Goal: Transaction & Acquisition: Purchase product/service

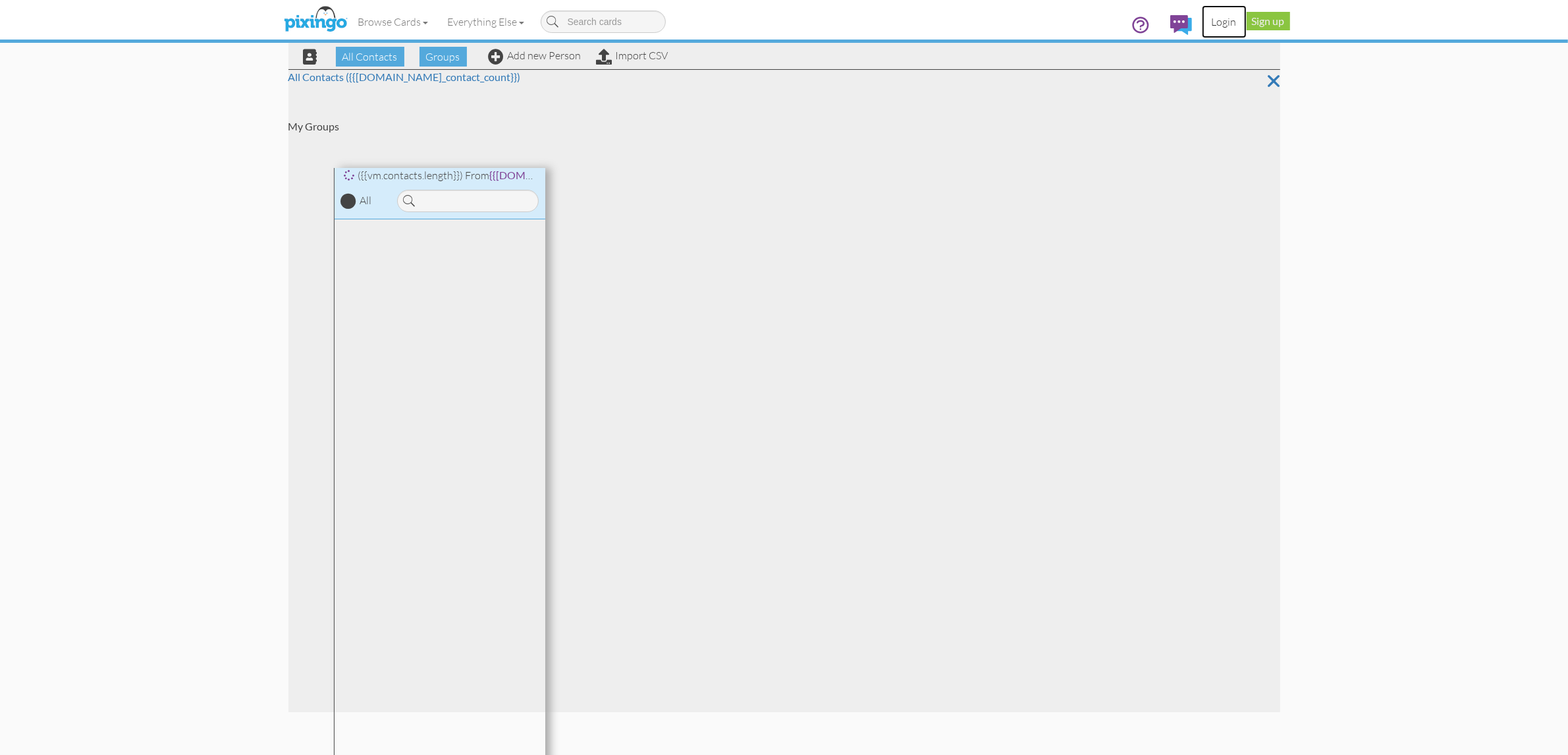
click at [1229, 24] on link "Login" at bounding box center [1225, 22] width 45 height 33
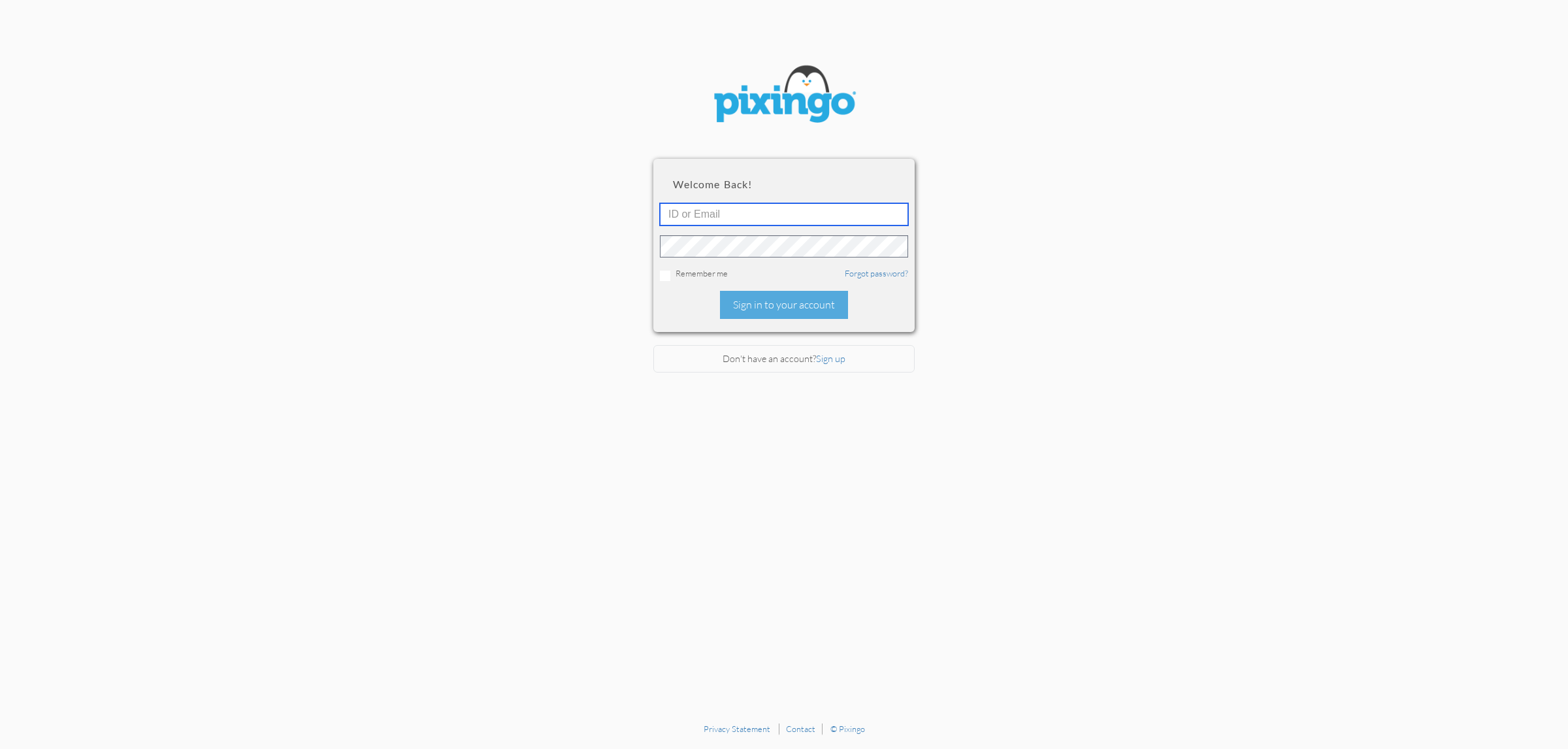
click at [863, 210] on input "text" at bounding box center [784, 214] width 248 height 22
type input "3343"
click at [795, 304] on div "Sign in to your account" at bounding box center [784, 305] width 128 height 28
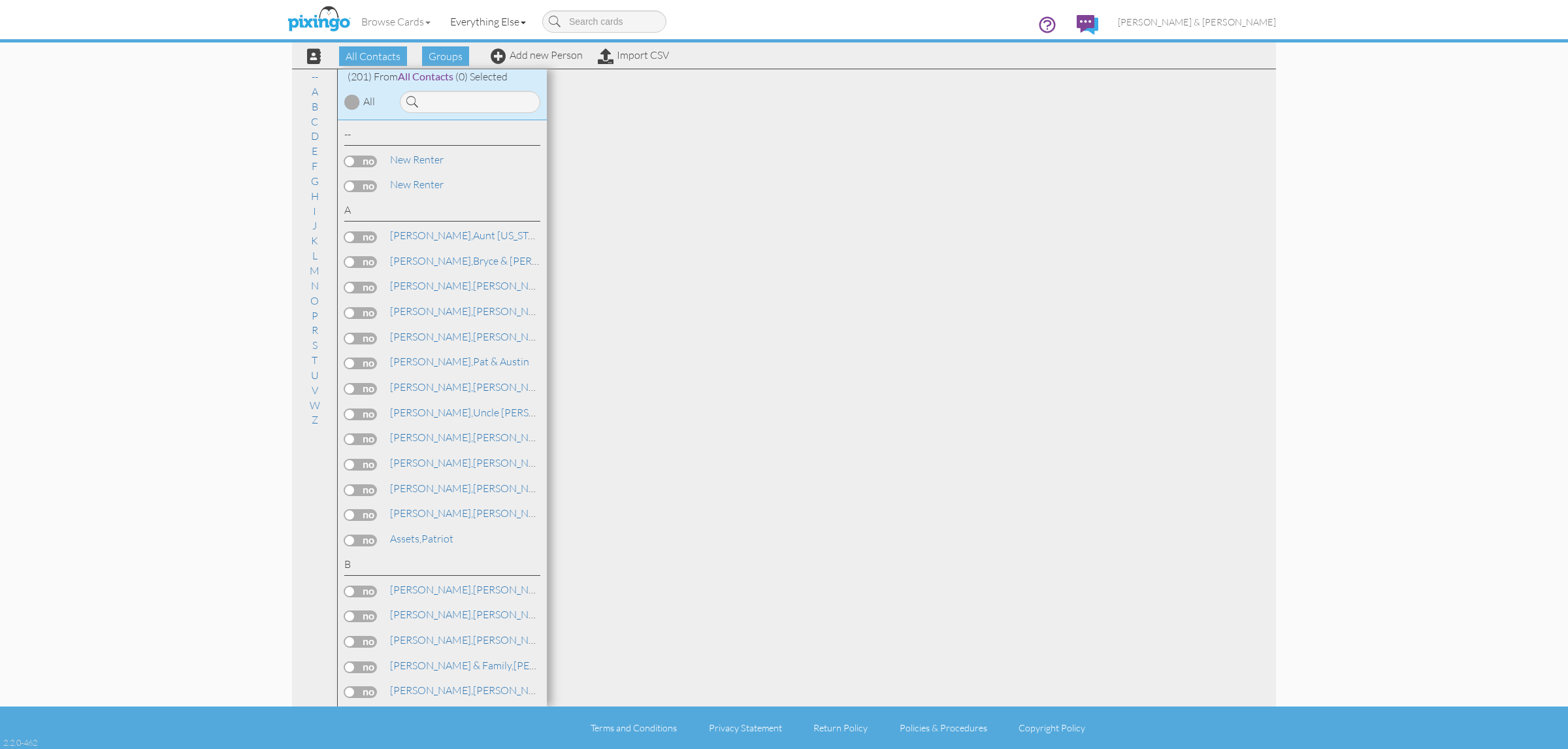
click at [484, 15] on link "Everything Else" at bounding box center [488, 22] width 96 height 33
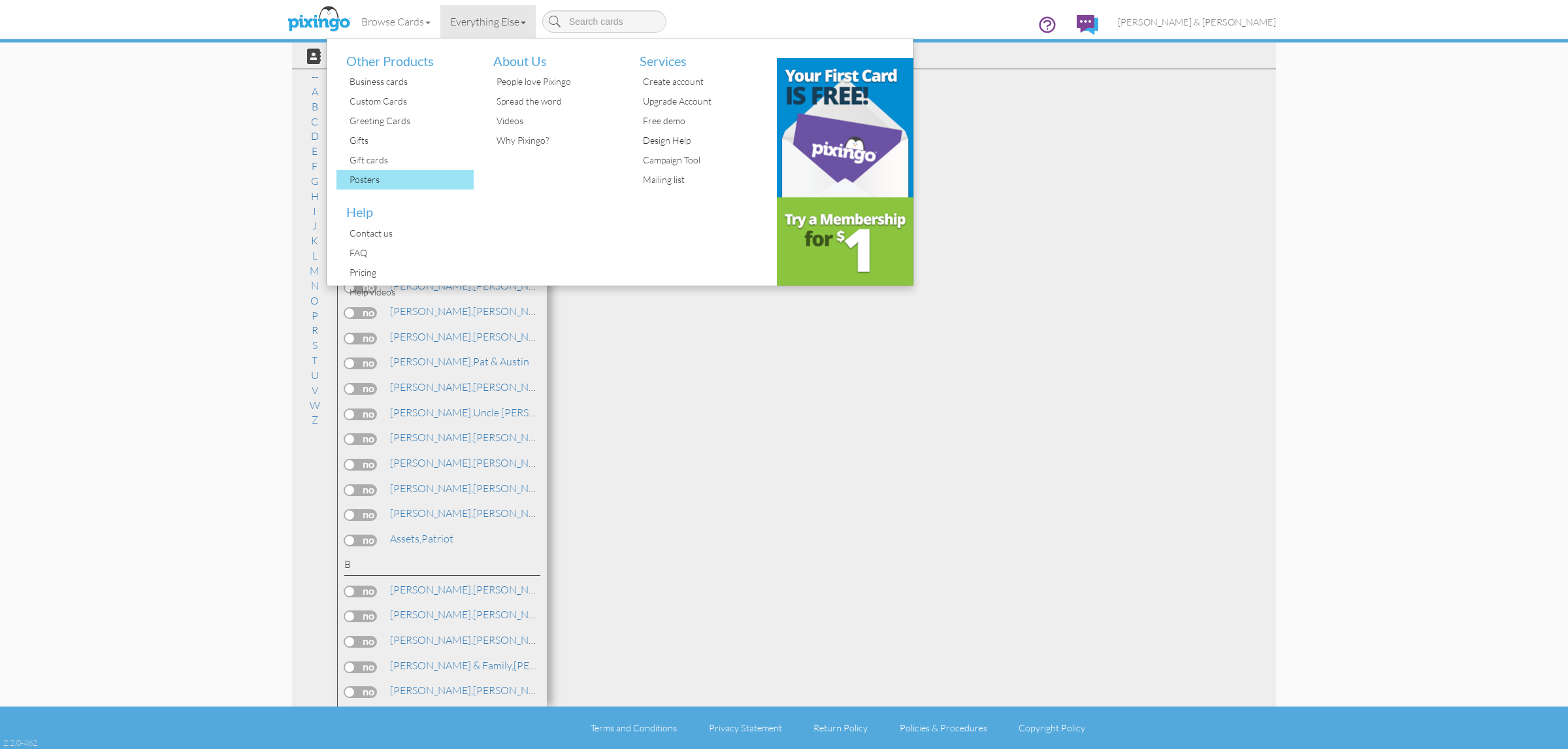
click at [386, 177] on div "Posters" at bounding box center [409, 179] width 127 height 20
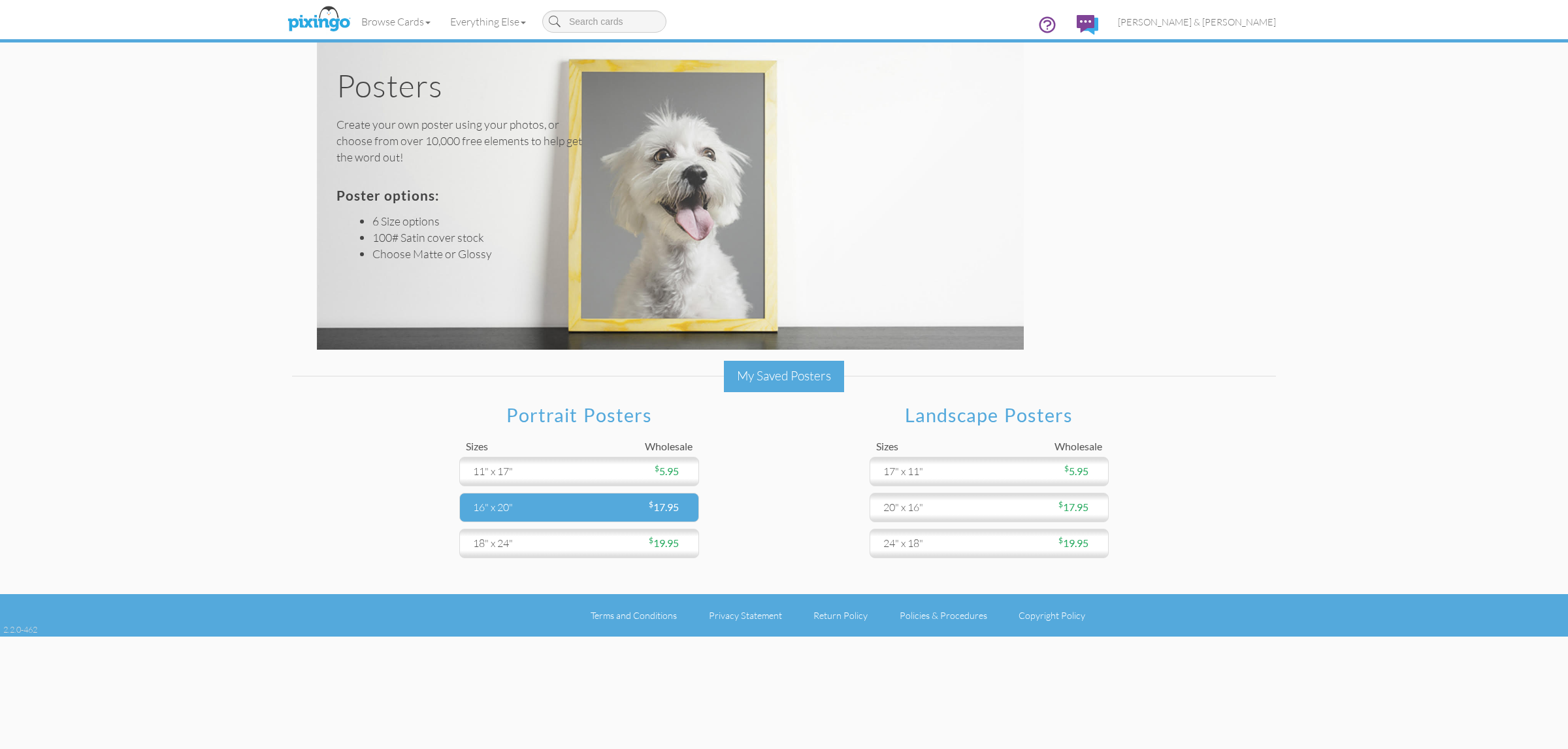
click at [596, 503] on div "$ 17.95" at bounding box center [635, 507] width 112 height 15
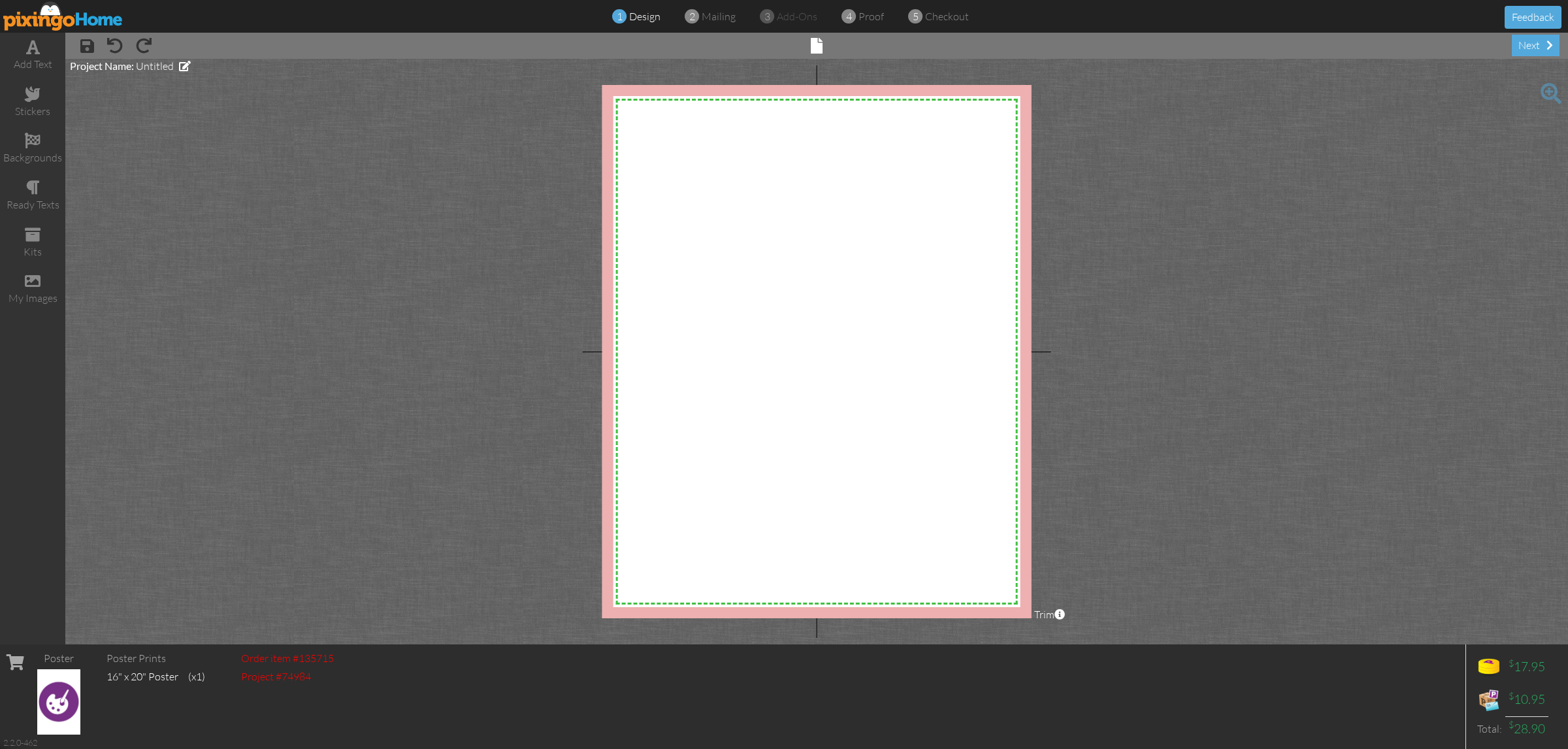
click at [376, 744] on div "Poster Poster Prints 16" x 20" Poster (x1) Order item #135715 Project #74984 $ …" at bounding box center [784, 696] width 1568 height 104
click at [32, 278] on span at bounding box center [32, 281] width 15 height 15
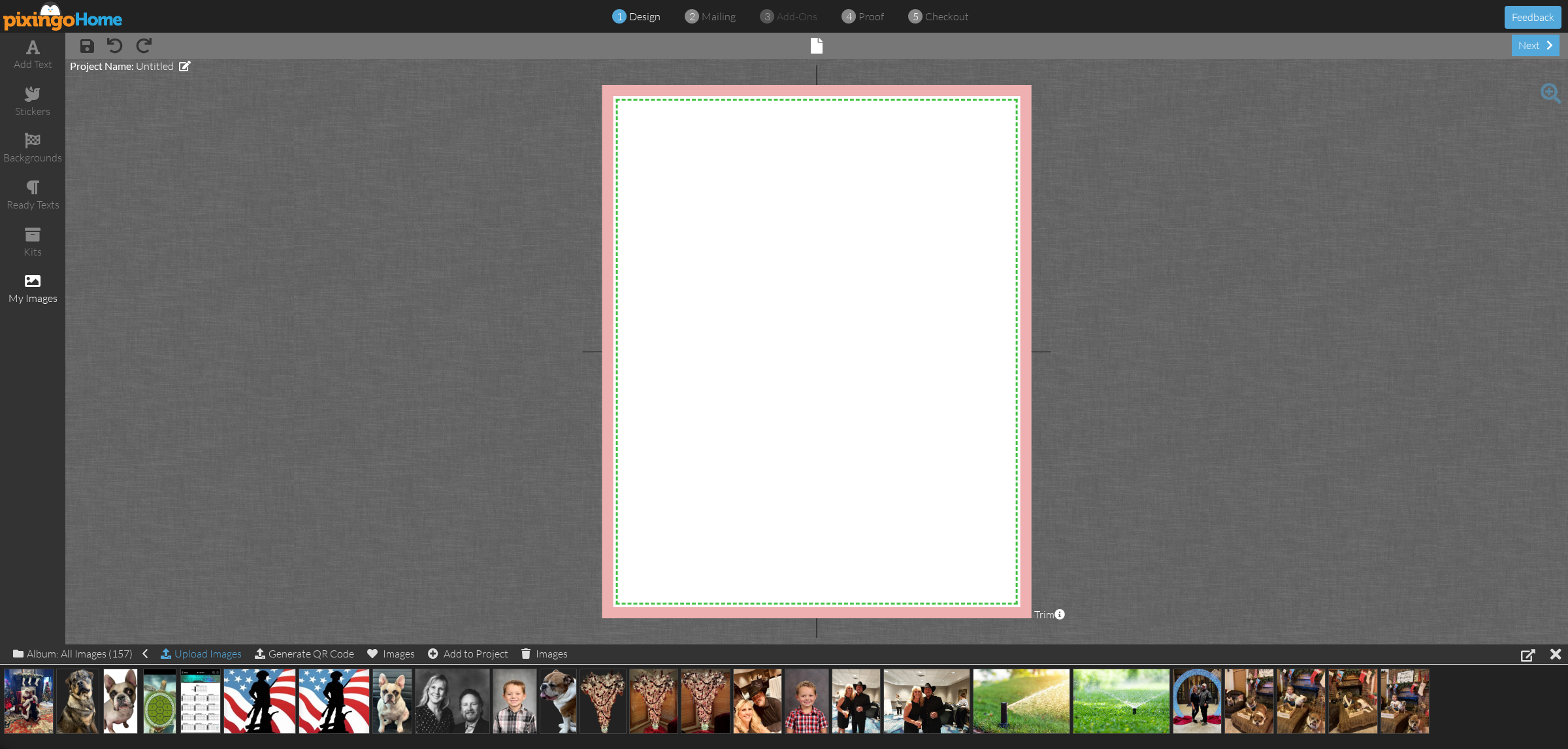
click at [181, 654] on div "Upload Images" at bounding box center [201, 654] width 81 height 19
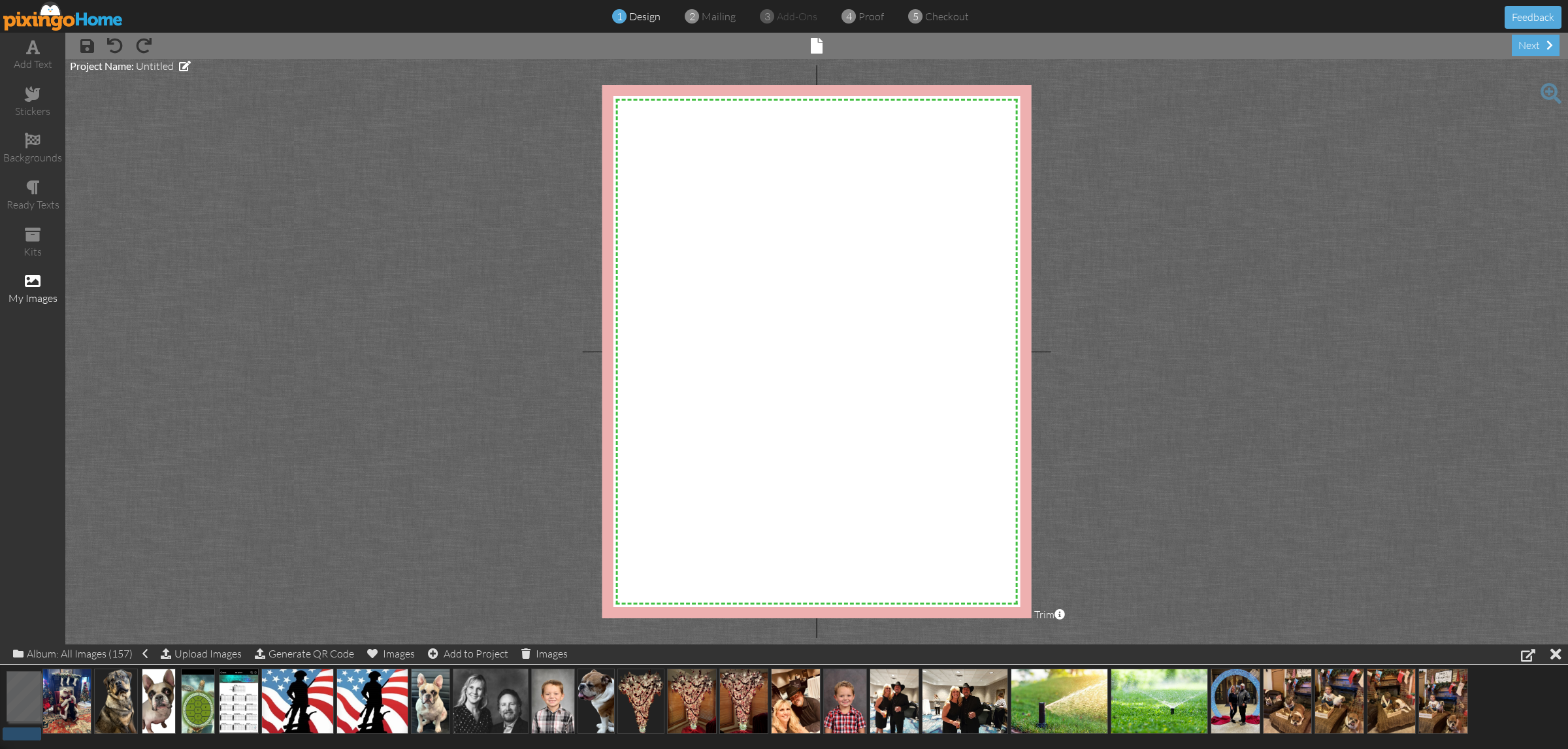
click at [737, 370] on div "add text stickers backgrounds ready texts kits my images × save × undo × redo ×…" at bounding box center [784, 339] width 1568 height 612
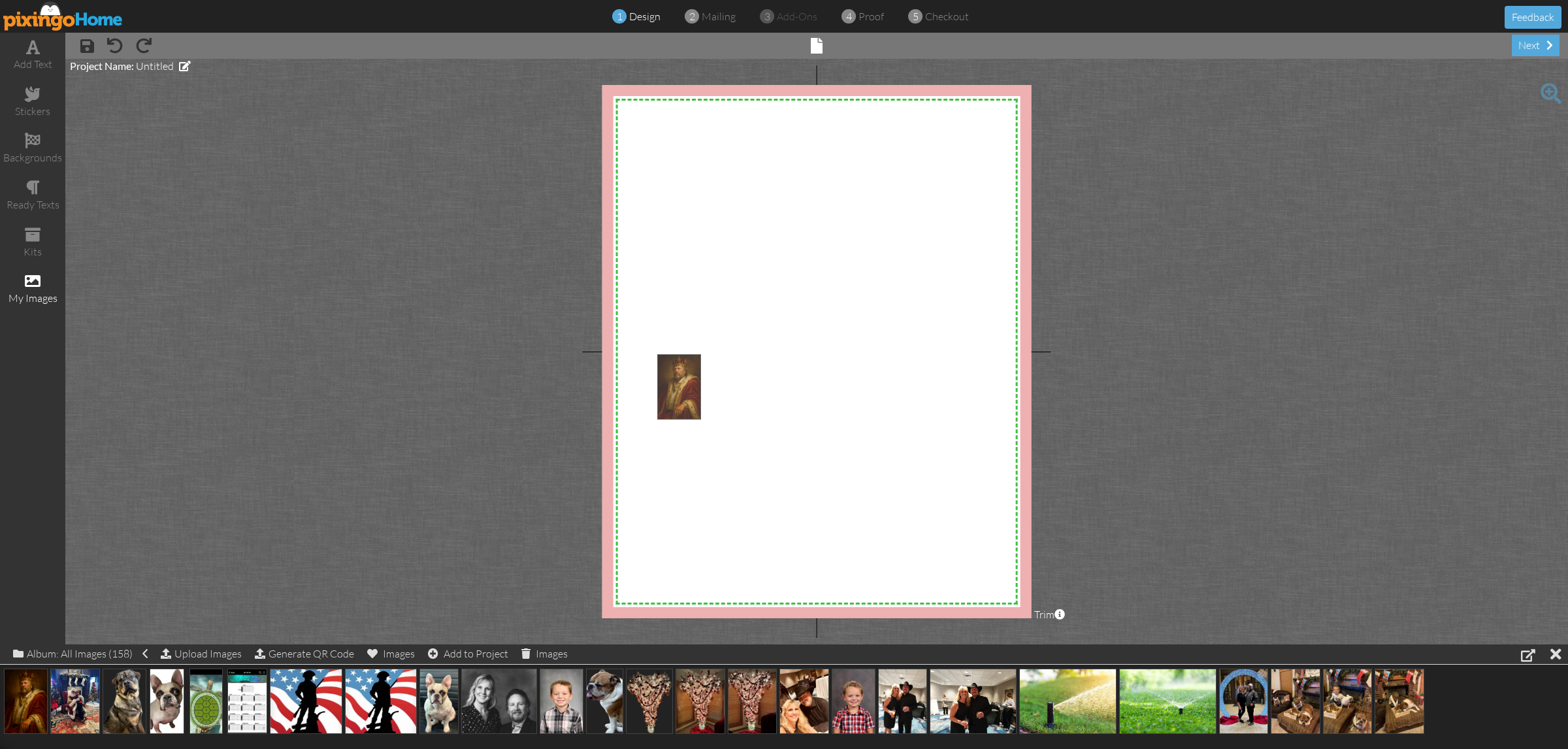
drag, startPoint x: 22, startPoint y: 698, endPoint x: 700, endPoint y: 371, distance: 752.7
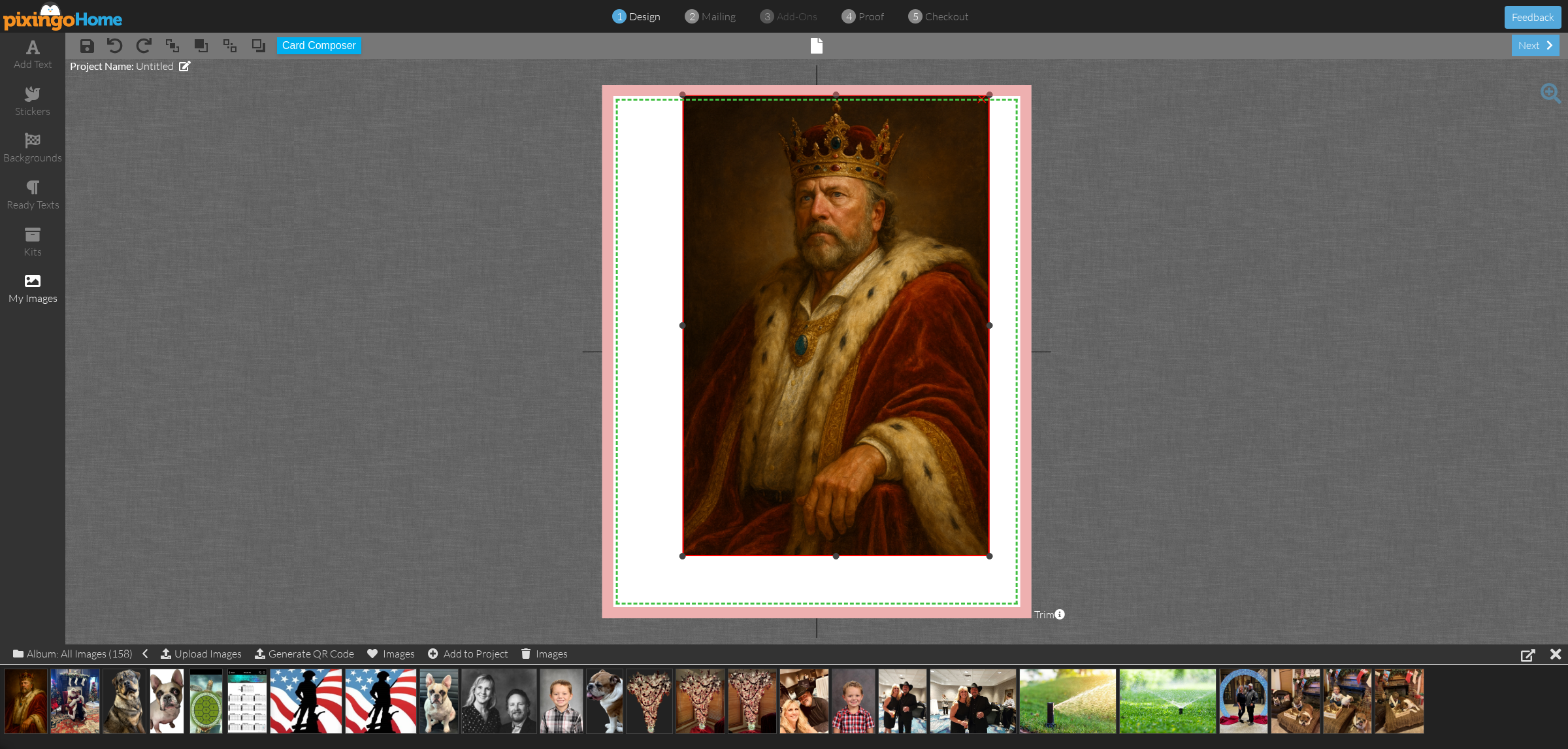
drag, startPoint x: 821, startPoint y: 341, endPoint x: 1097, endPoint y: 95, distance: 369.7
click at [1097, 95] on project-studio-wrapper "X X X X X X X X X X X X X X X X X X X X X X X X X X X X X X X X X X X X X X X X…" at bounding box center [817, 351] width 1503 height 585
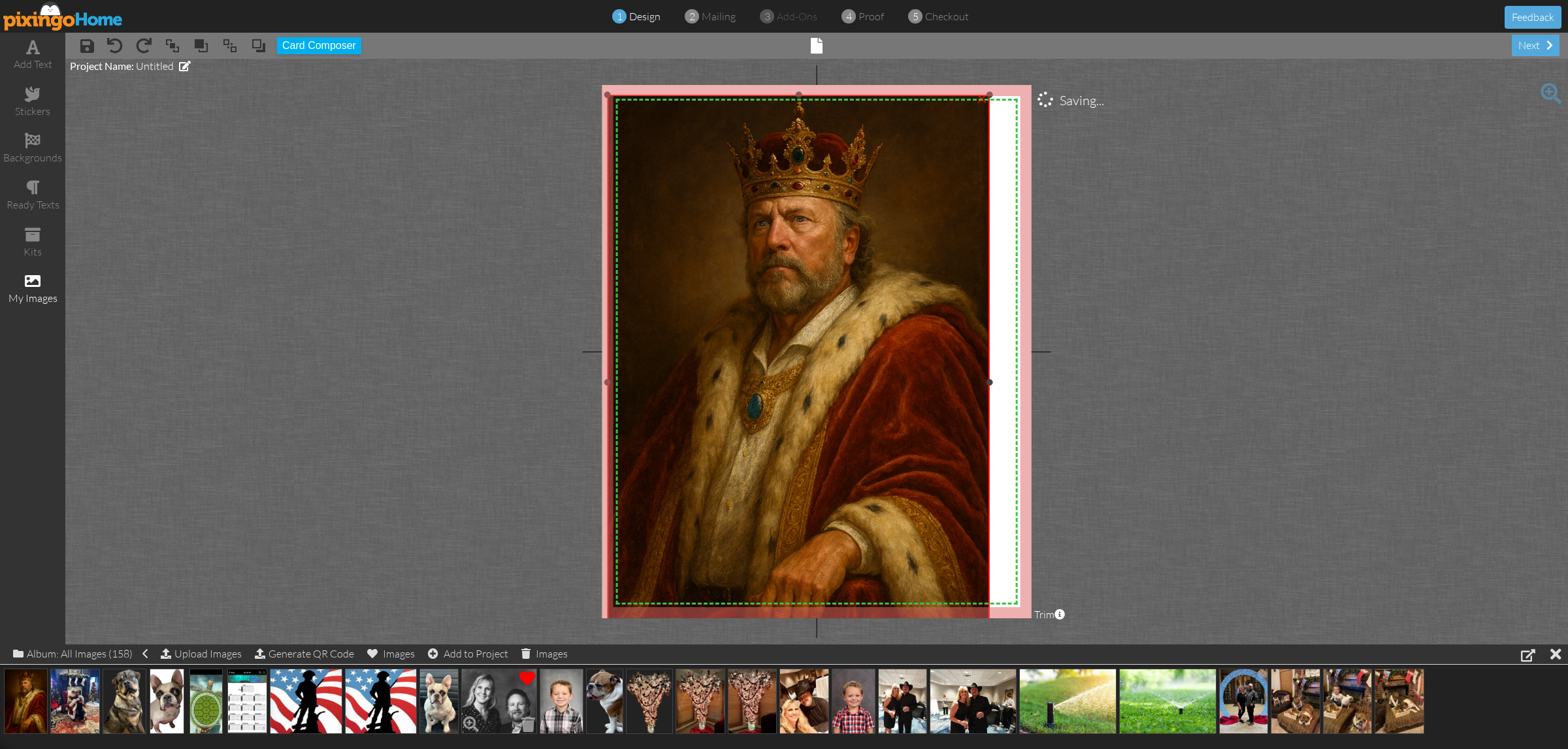
drag, startPoint x: 684, startPoint y: 556, endPoint x: 537, endPoint y: 669, distance: 185.4
click at [537, 645] on div "add text stickers backgrounds ready texts kits my images × save × undo × redo ×…" at bounding box center [784, 339] width 1568 height 612
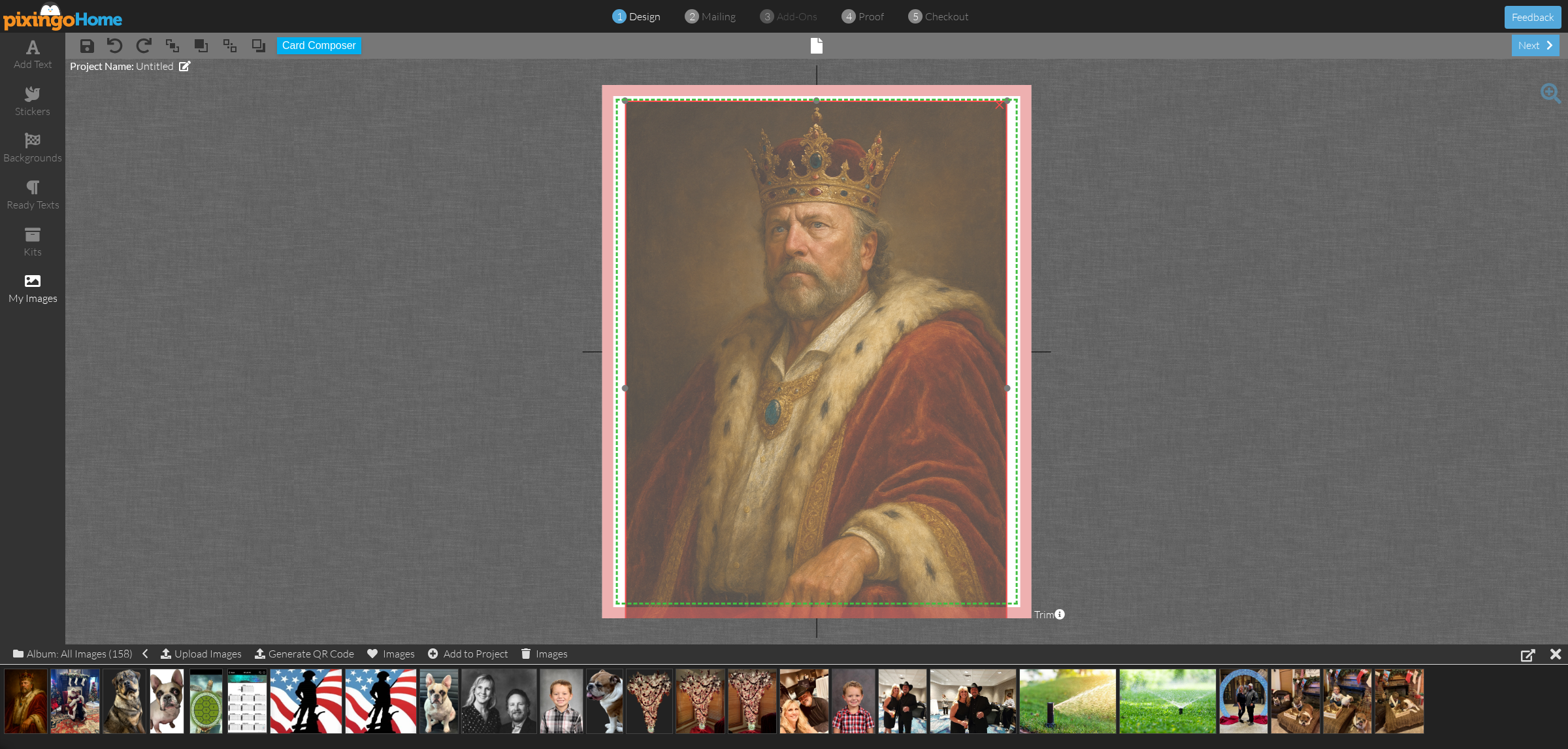
drag, startPoint x: 895, startPoint y: 345, endPoint x: 913, endPoint y: 351, distance: 19.0
click at [913, 351] on img at bounding box center [817, 387] width 382 height 574
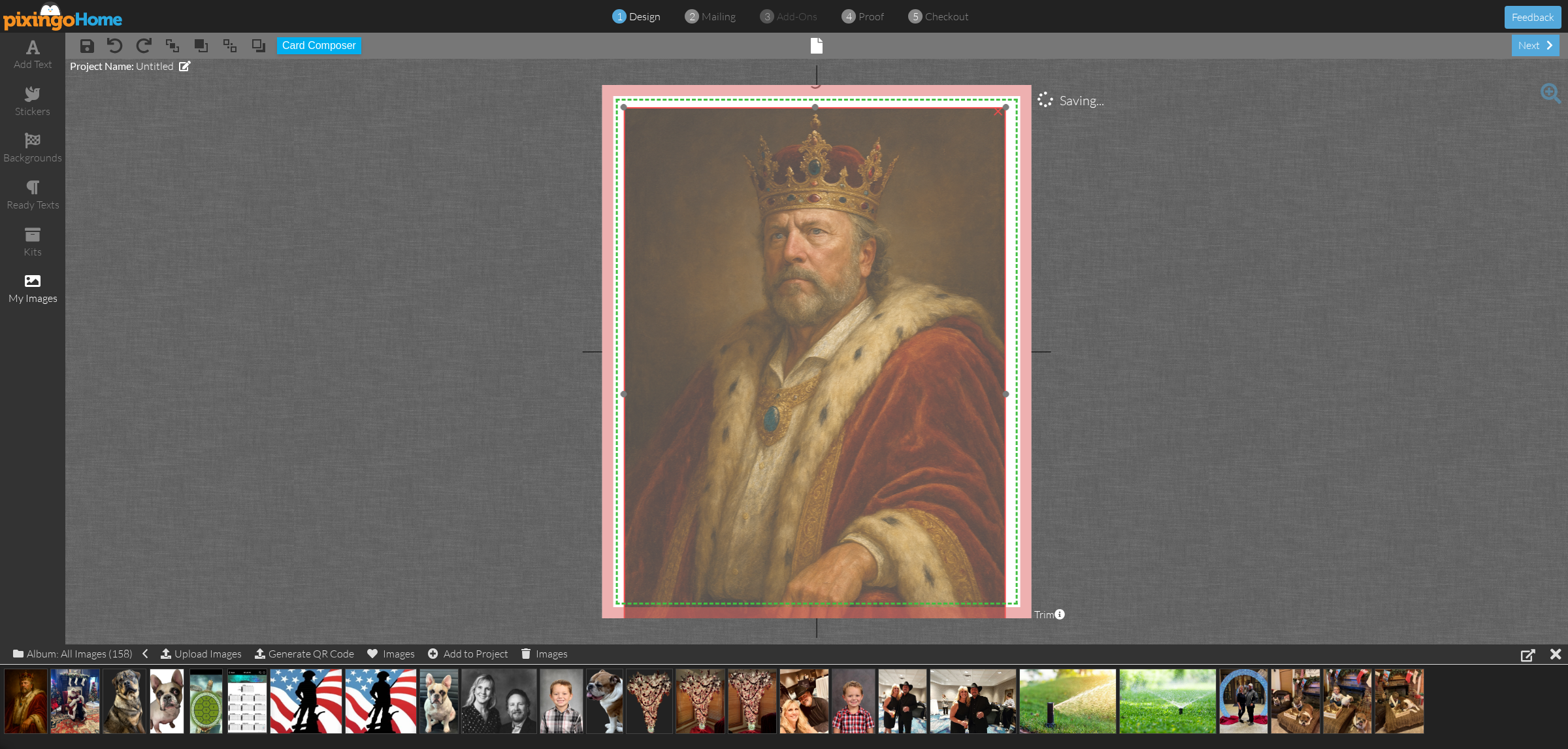
drag, startPoint x: 913, startPoint y: 351, endPoint x: 912, endPoint y: 358, distance: 7.1
click at [912, 358] on img at bounding box center [815, 394] width 382 height 574
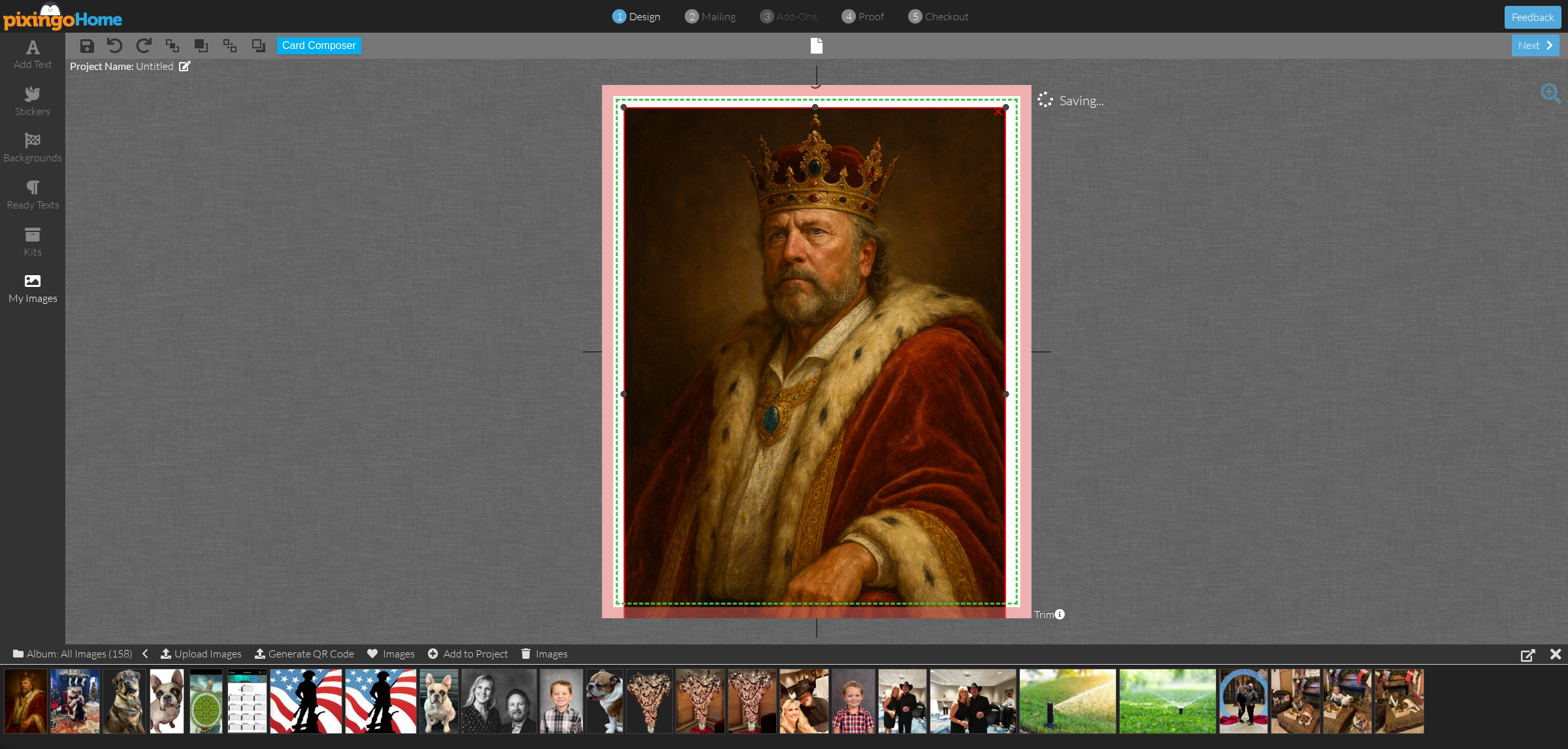
click at [938, 462] on img at bounding box center [815, 394] width 382 height 574
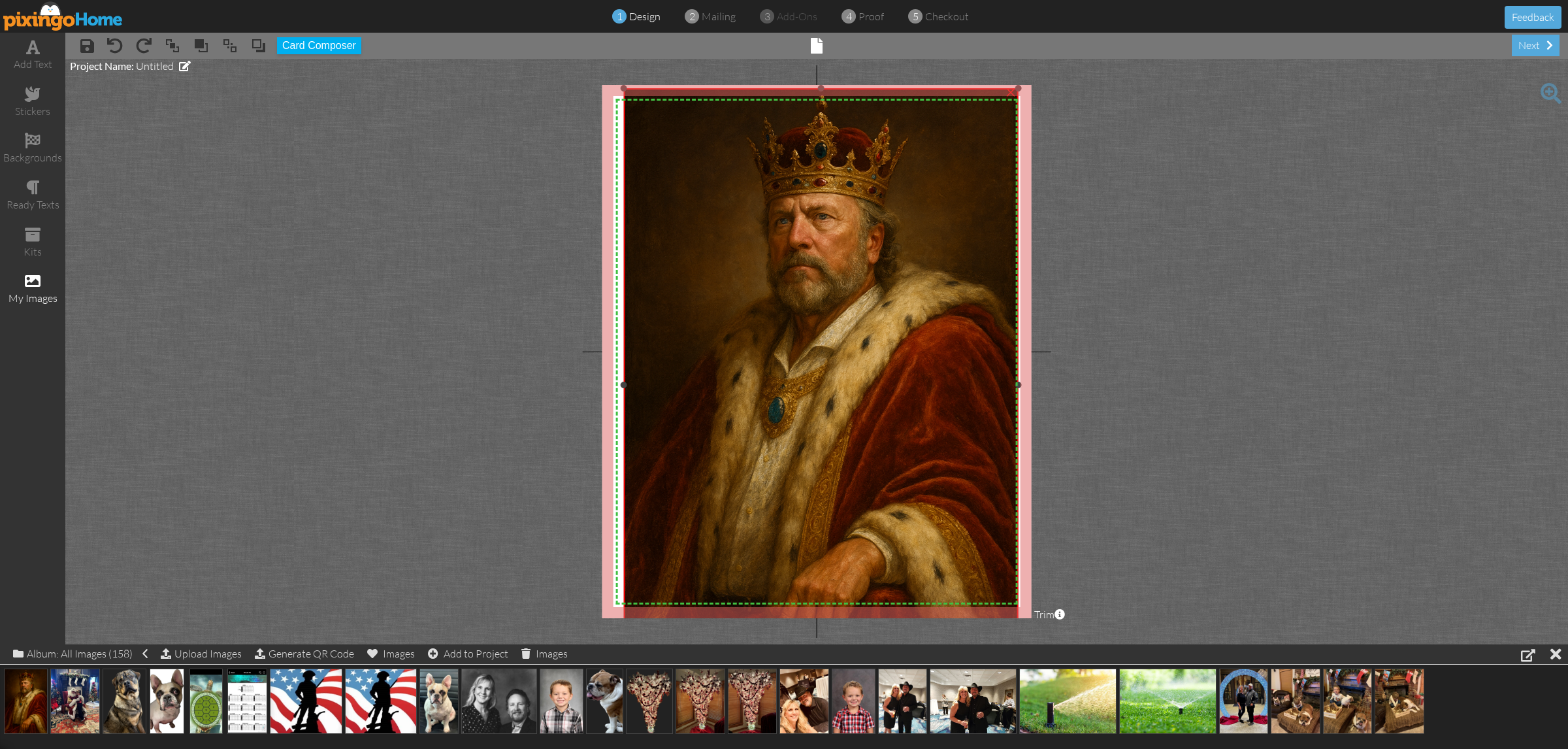
drag, startPoint x: 1004, startPoint y: 106, endPoint x: 1021, endPoint y: 86, distance: 26.2
click at [1021, 86] on div at bounding box center [1019, 88] width 7 height 7
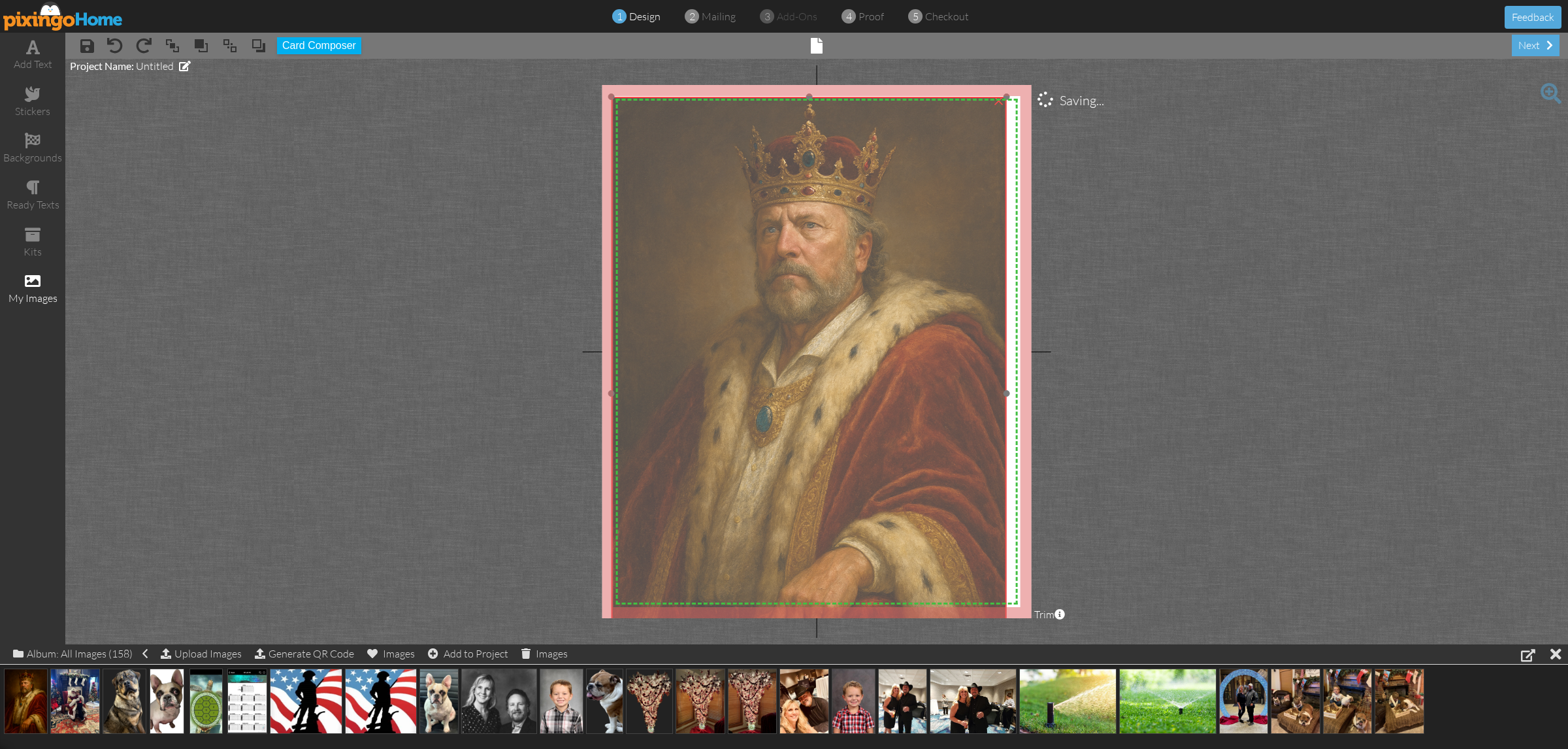
drag, startPoint x: 988, startPoint y: 166, endPoint x: 981, endPoint y: 162, distance: 8.1
click at [981, 162] on img at bounding box center [809, 393] width 395 height 593
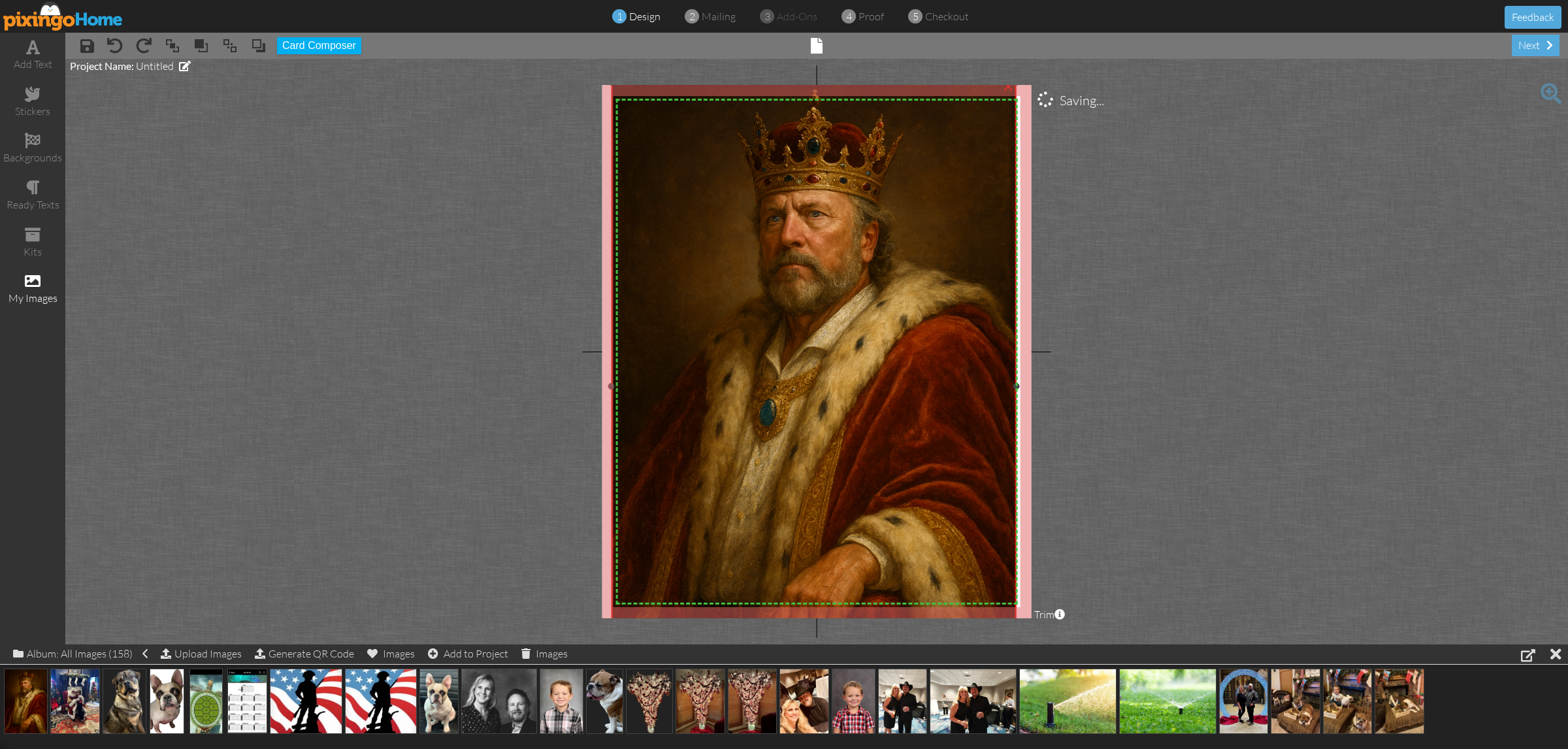
drag, startPoint x: 1003, startPoint y: 97, endPoint x: 1023, endPoint y: 82, distance: 25.0
click at [1023, 82] on project-studio-wrapper "X X X X X X X X X X X X X X X X X X X X X X X X X X X X X X X X X X X X X X X X…" at bounding box center [817, 351] width 1503 height 585
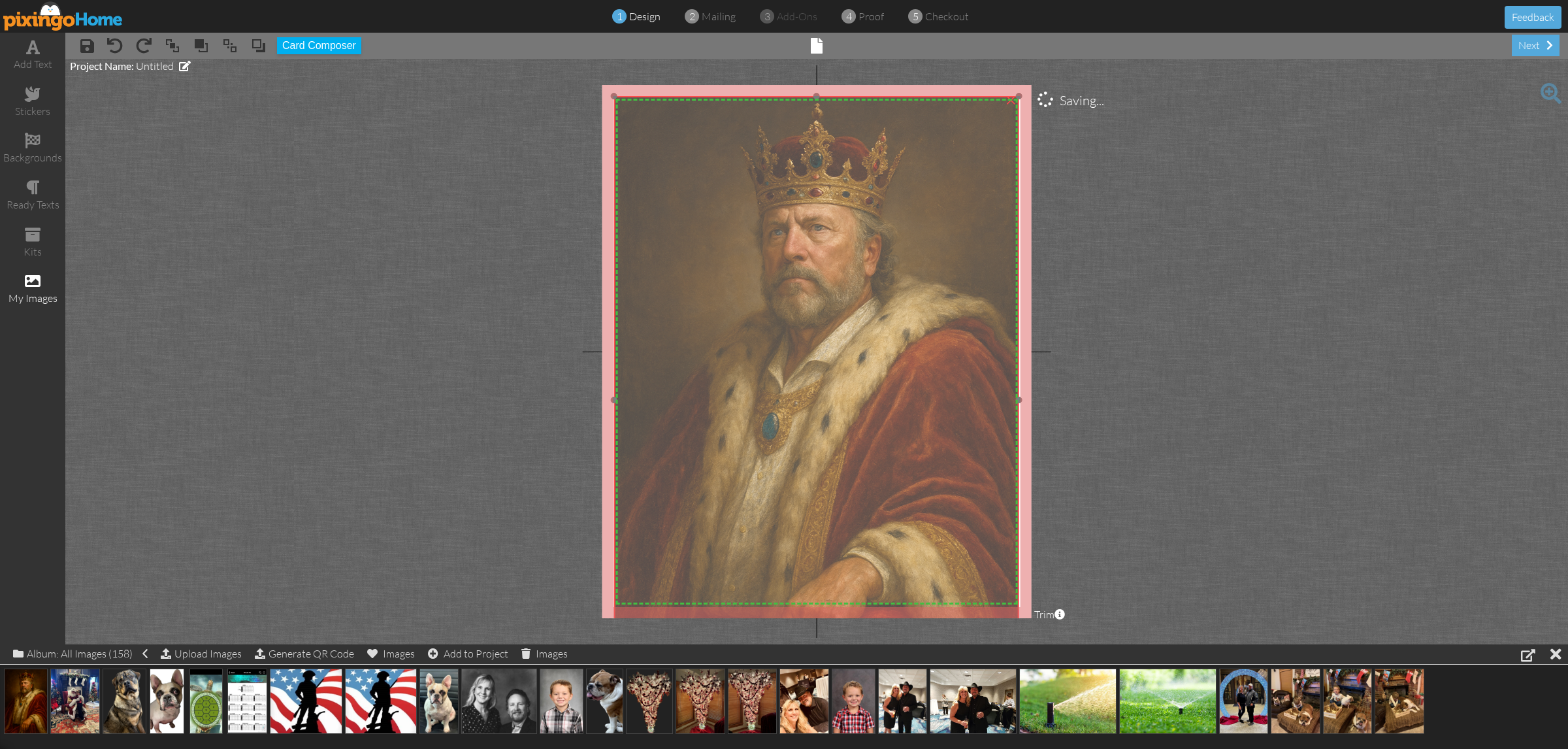
click at [988, 204] on img at bounding box center [817, 400] width 405 height 608
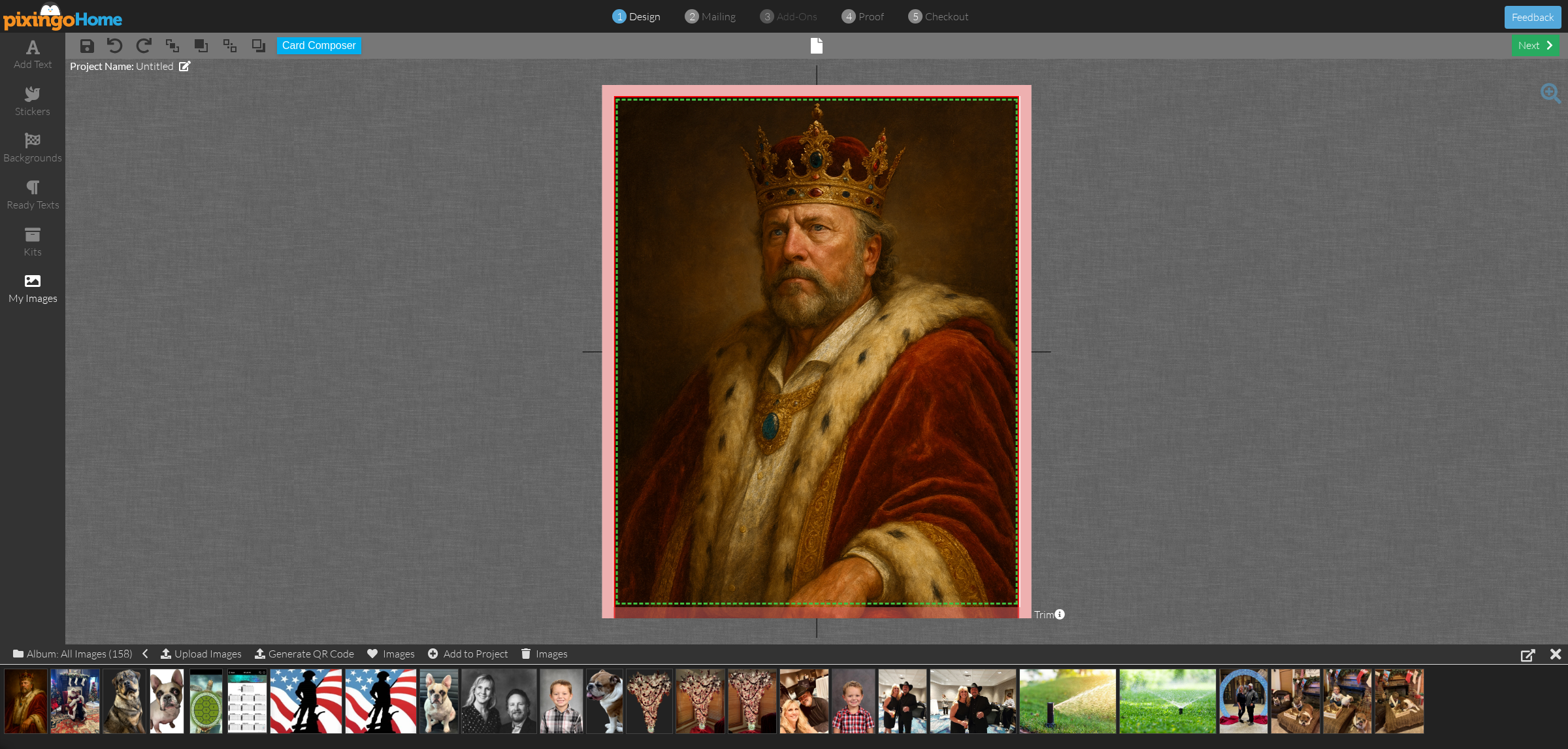
click at [1540, 44] on div "next" at bounding box center [1535, 45] width 48 height 22
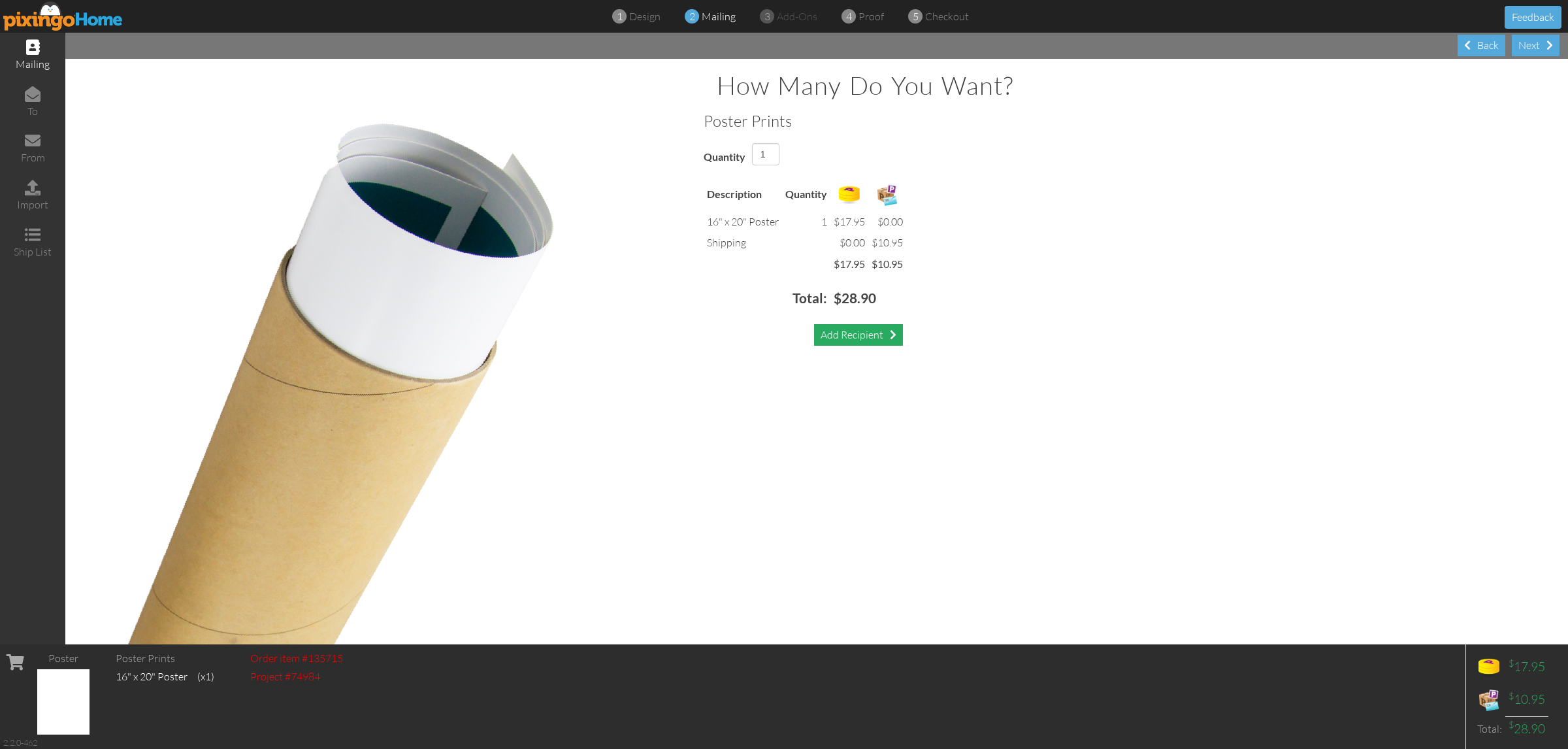
click at [825, 331] on div "Add Recipient" at bounding box center [858, 335] width 89 height 22
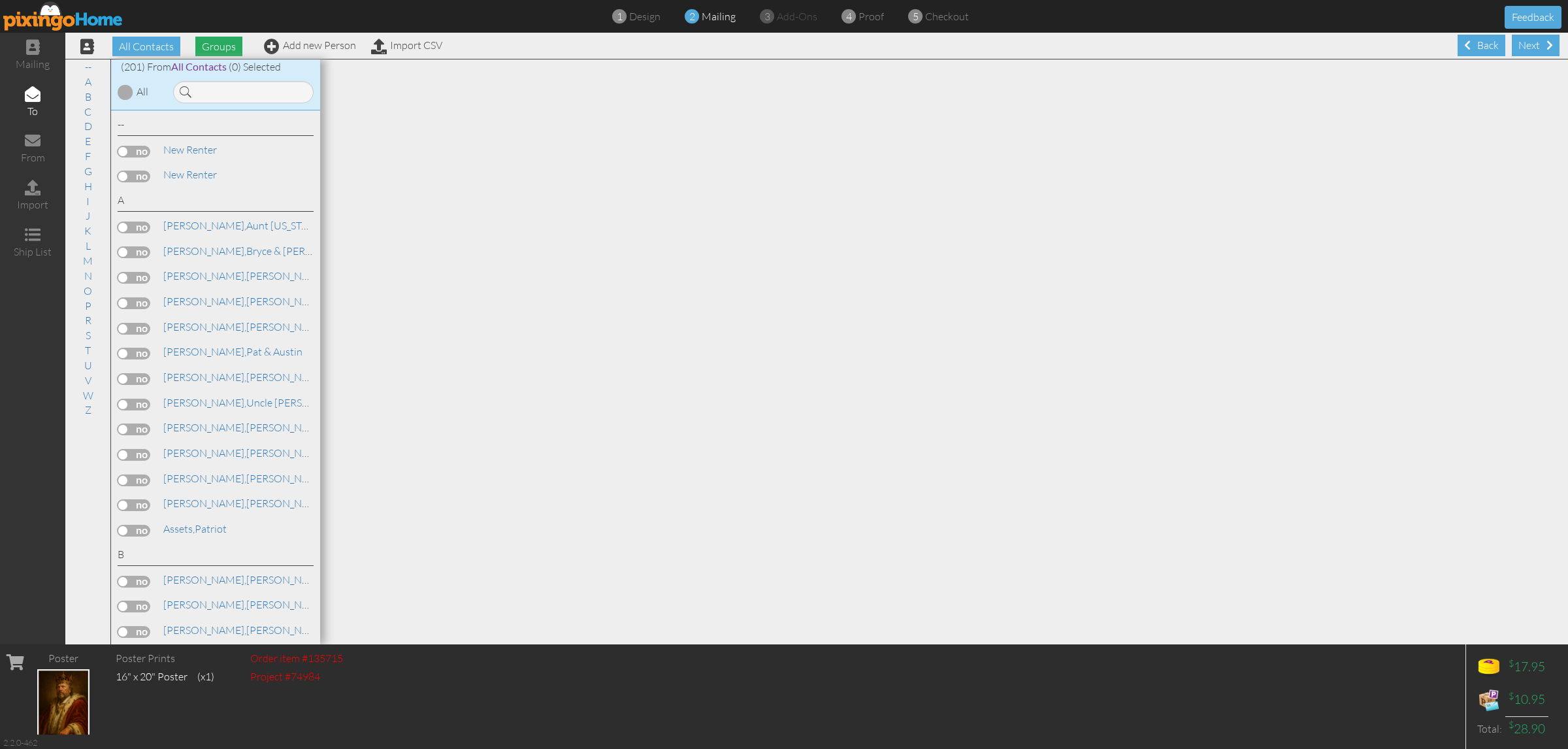
click at [219, 44] on span "Groups" at bounding box center [219, 46] width 47 height 20
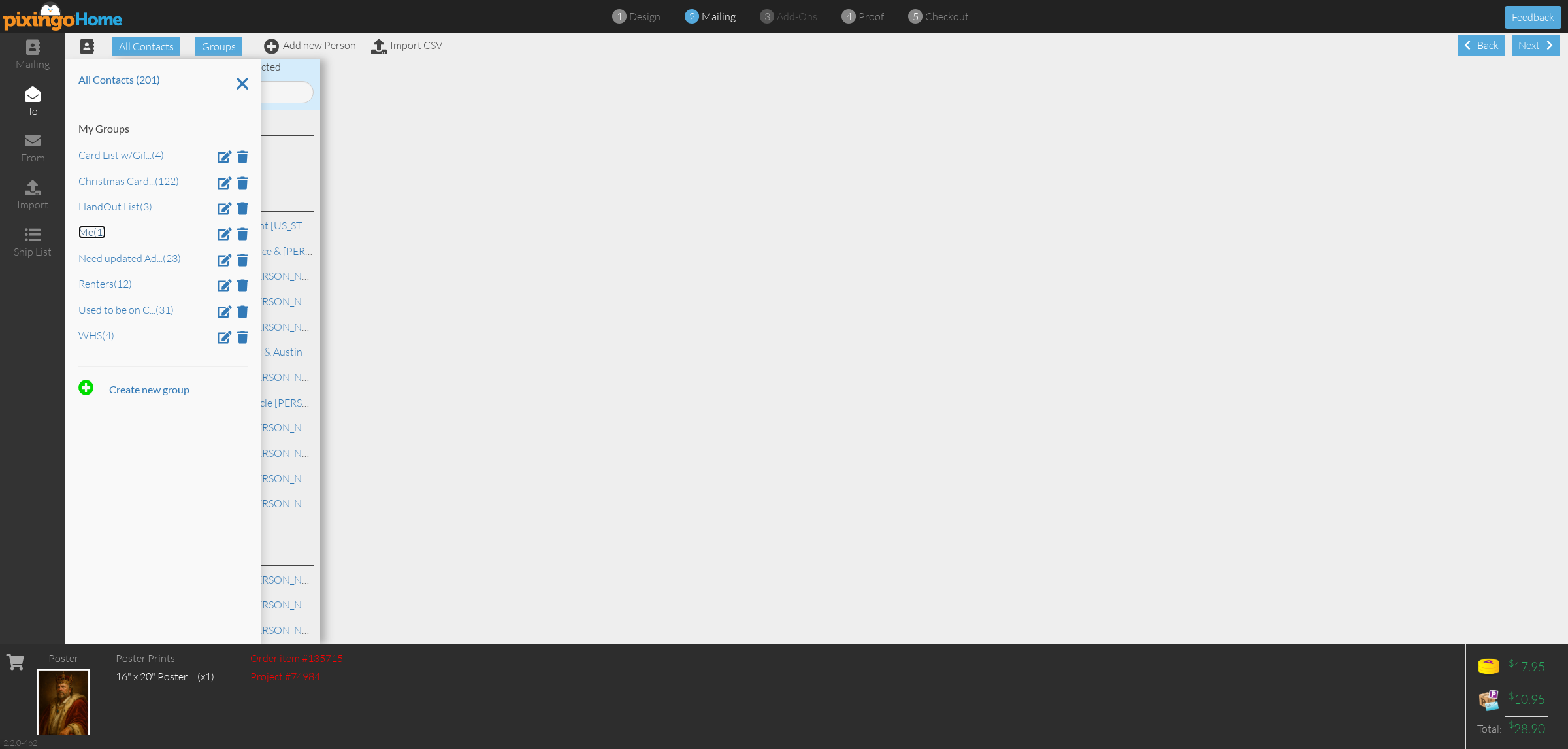
click at [96, 236] on link "Me (1)" at bounding box center [92, 232] width 28 height 13
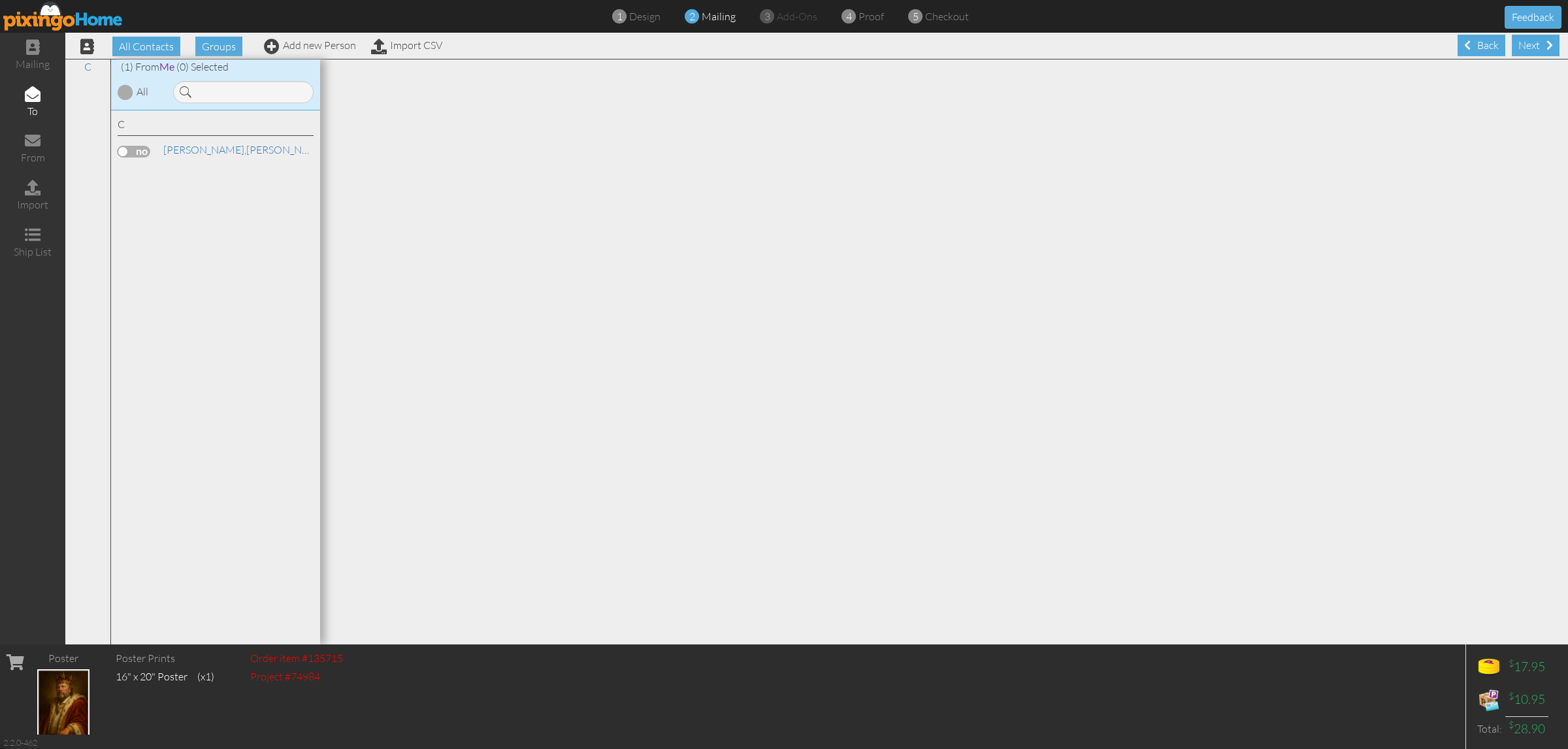
click at [135, 151] on label at bounding box center [134, 151] width 33 height 11
click at [0, 0] on input "checkbox" at bounding box center [0, 0] width 0 height 0
click at [1524, 44] on div "Next" at bounding box center [1535, 45] width 48 height 22
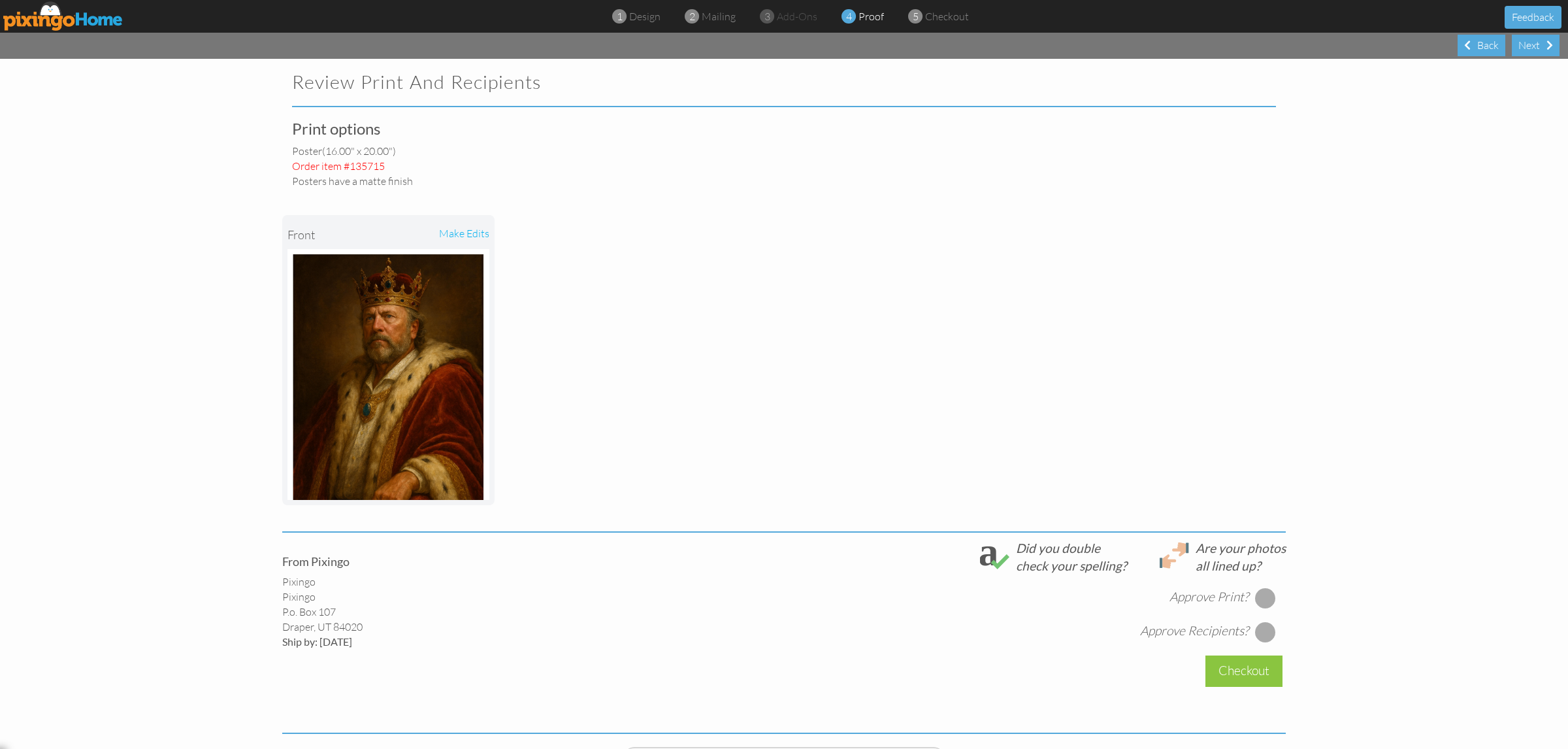
click at [1259, 595] on div at bounding box center [1265, 597] width 21 height 21
click at [1259, 631] on div at bounding box center [1265, 632] width 21 height 21
click at [1246, 669] on div "Checkout" at bounding box center [1243, 671] width 77 height 31
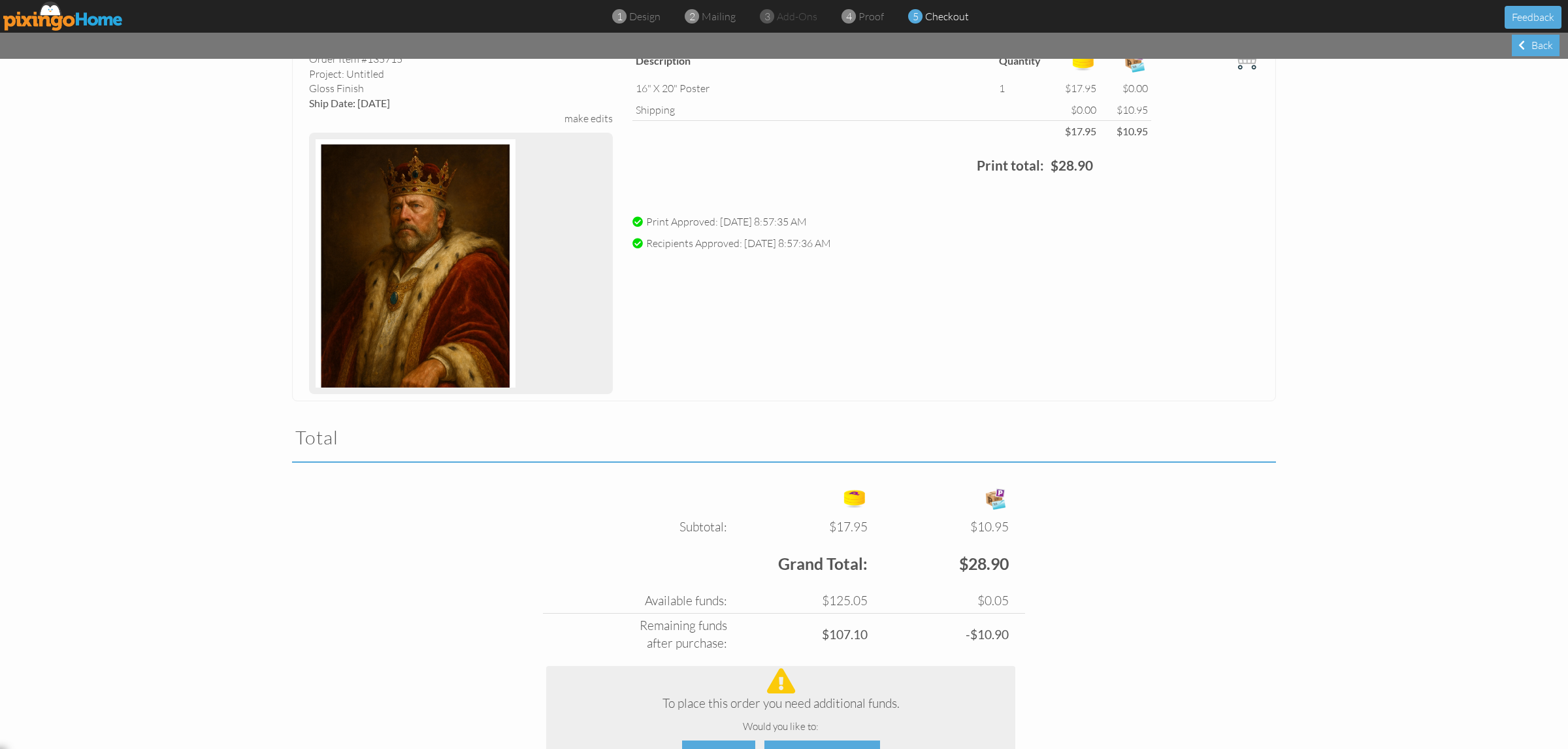
scroll to position [228, 0]
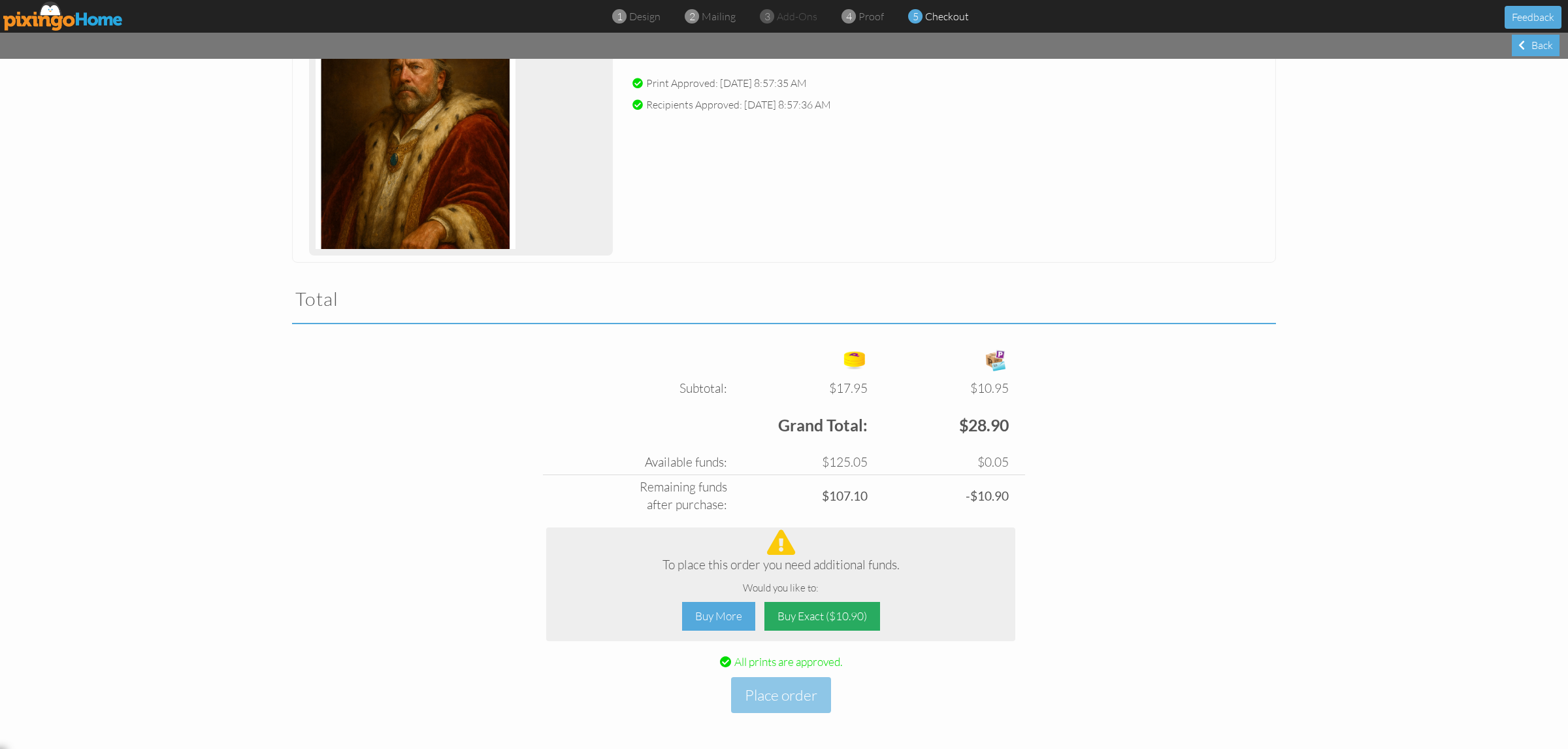
click at [782, 618] on div "Buy Exact ($10.90)" at bounding box center [822, 617] width 116 height 30
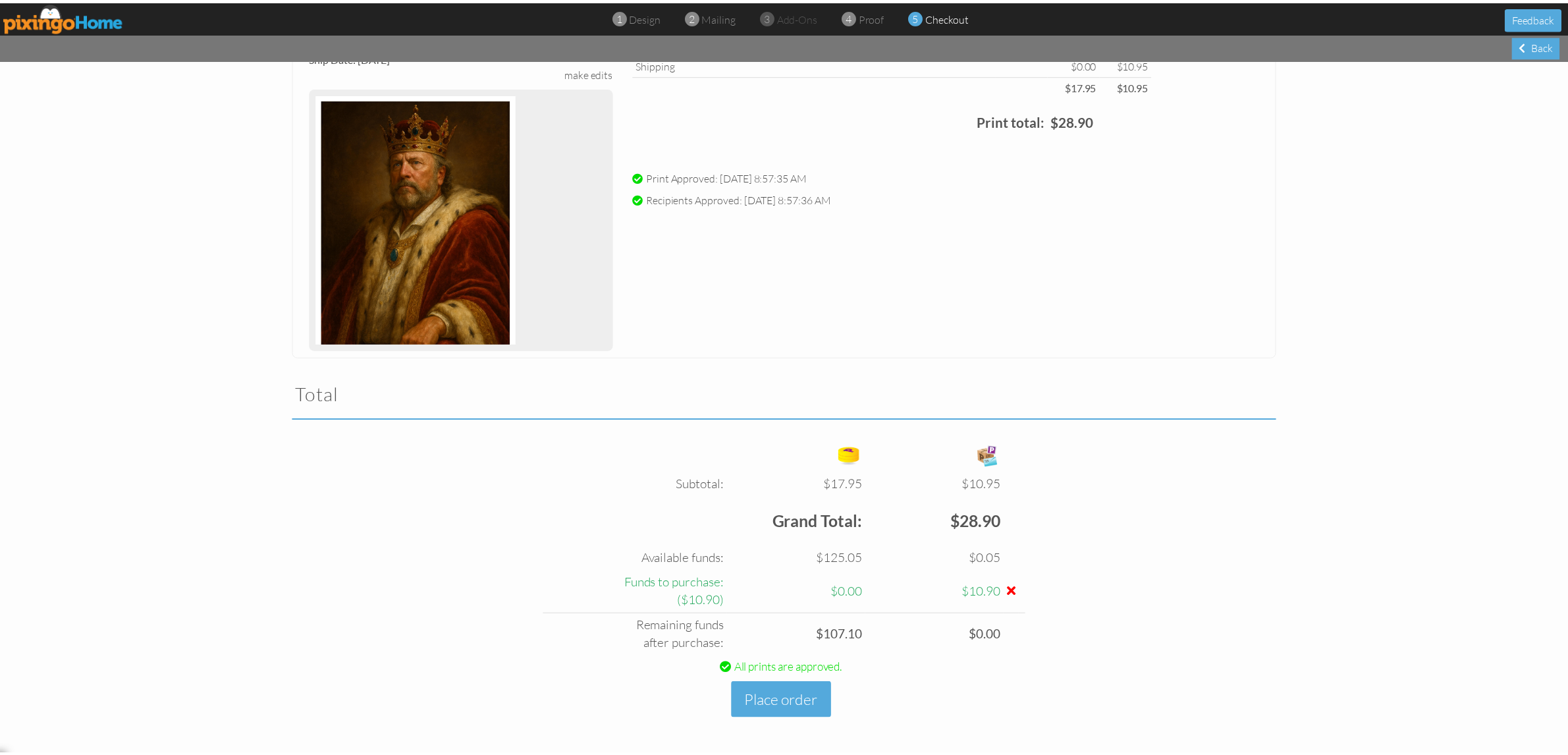
scroll to position [136, 0]
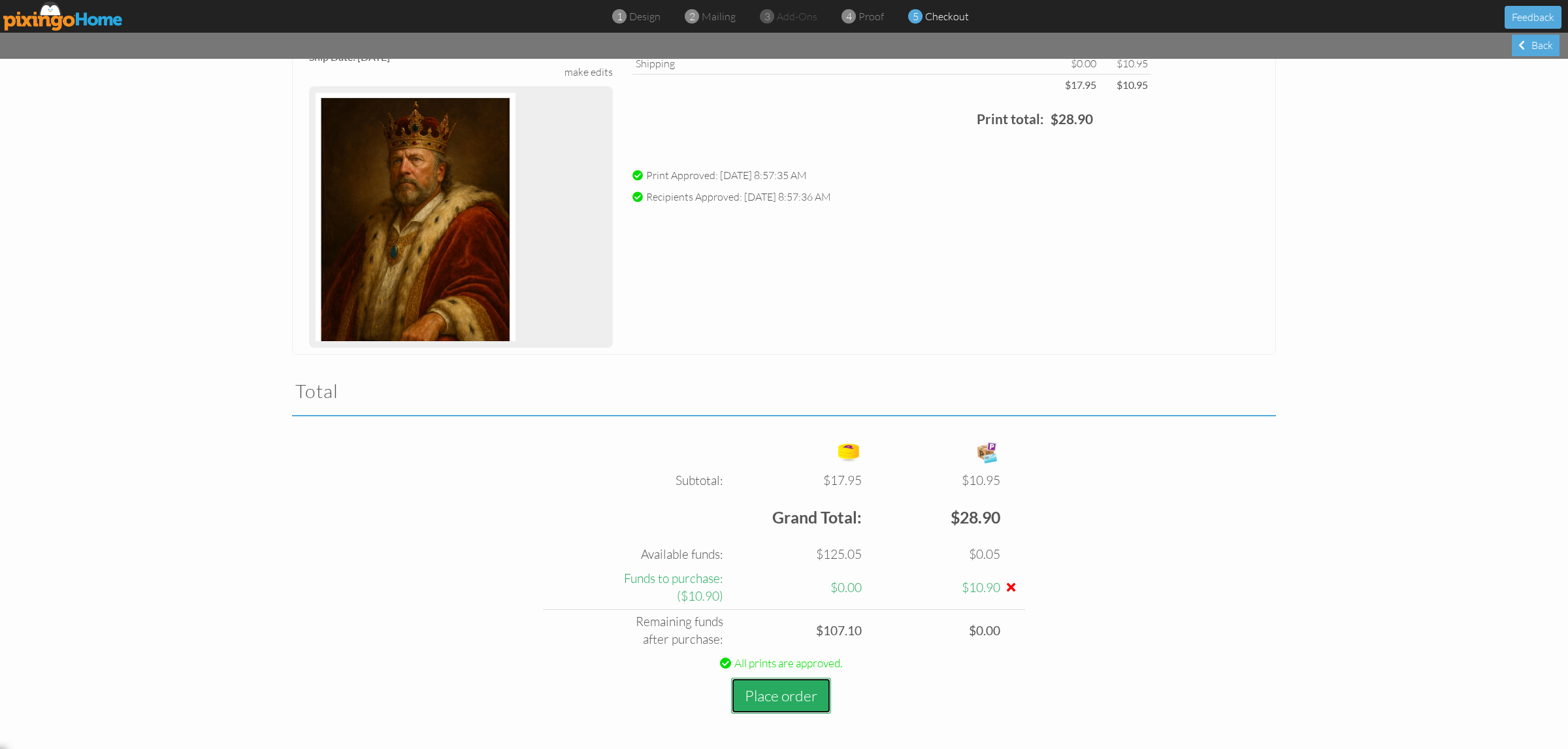
click at [768, 690] on button "Place order" at bounding box center [781, 695] width 100 height 36
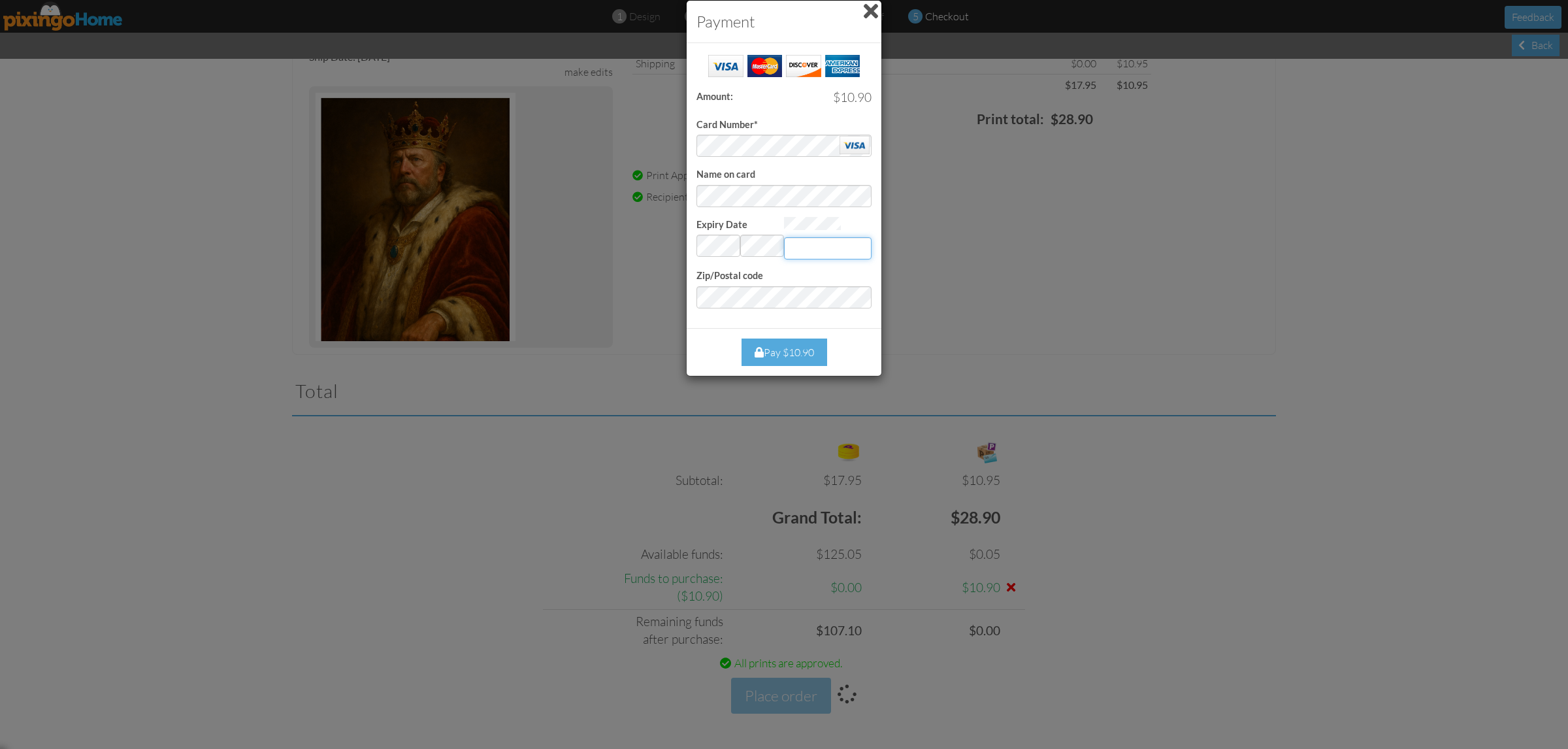
click at [805, 247] on input "Expiry Date" at bounding box center [827, 248] width 88 height 22
type input "676"
click at [752, 353] on div "Pay $10.90" at bounding box center [784, 353] width 86 height 28
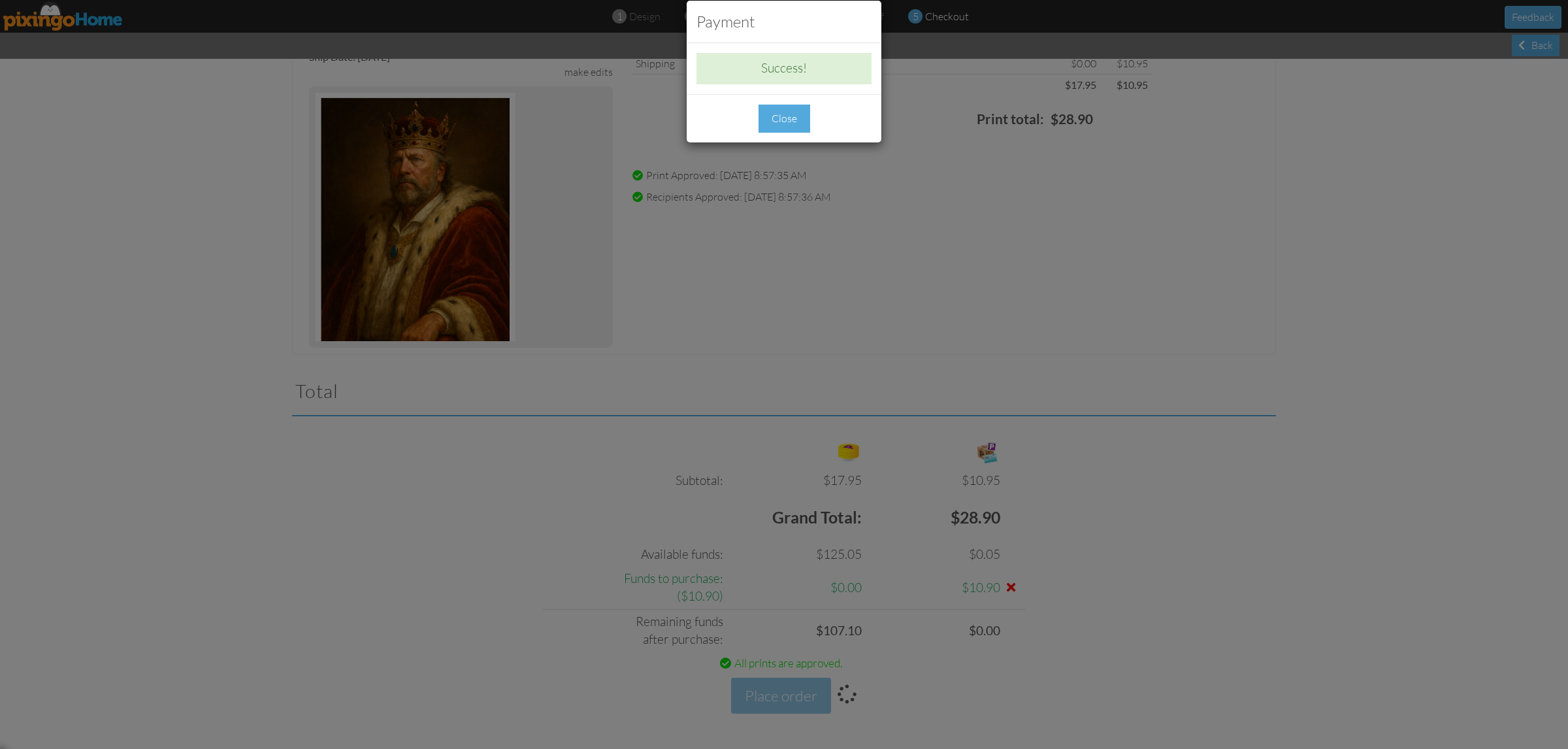
click at [788, 120] on div "Close" at bounding box center [784, 119] width 52 height 28
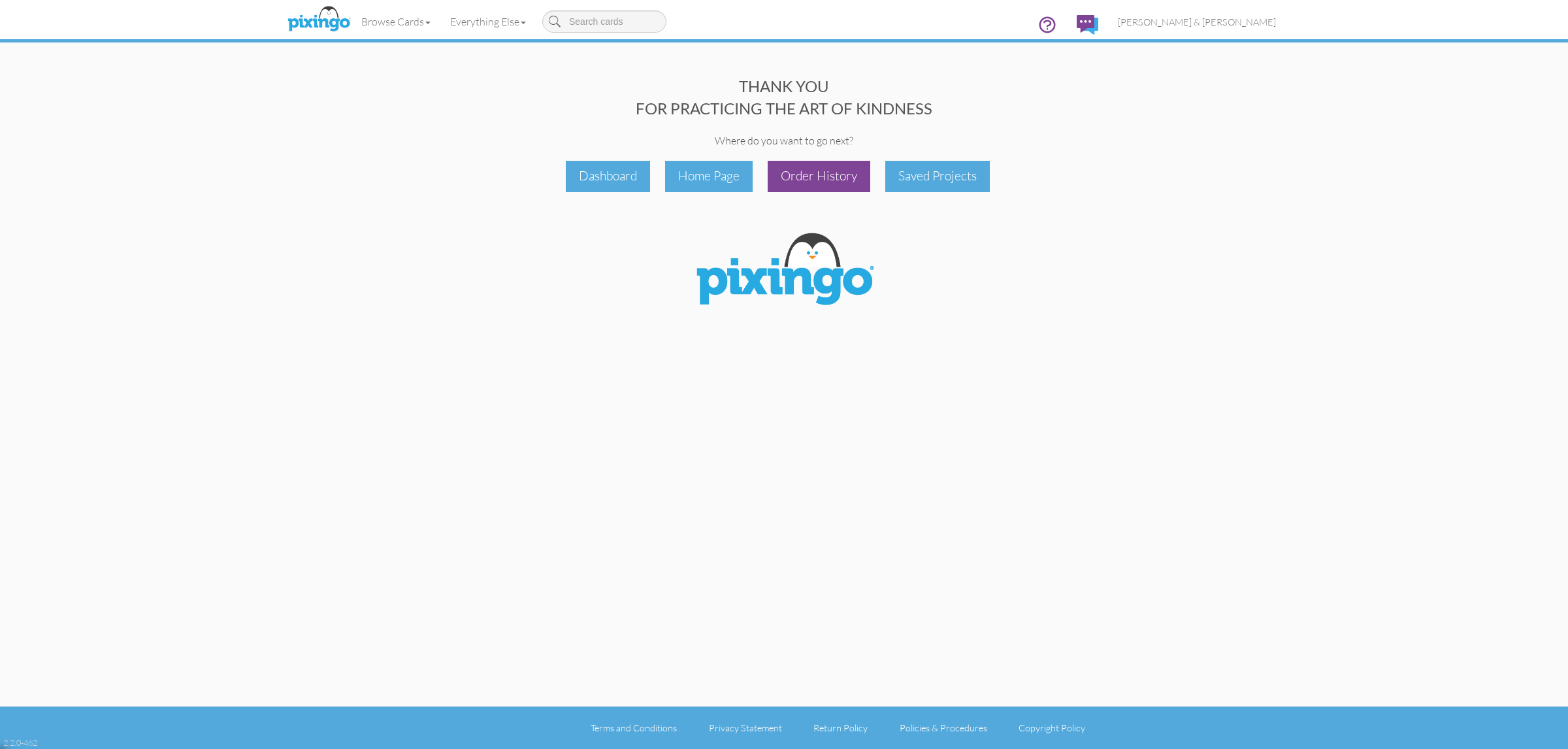
click at [809, 175] on div "Order History" at bounding box center [819, 176] width 102 height 31
